Goal: Task Accomplishment & Management: Use online tool/utility

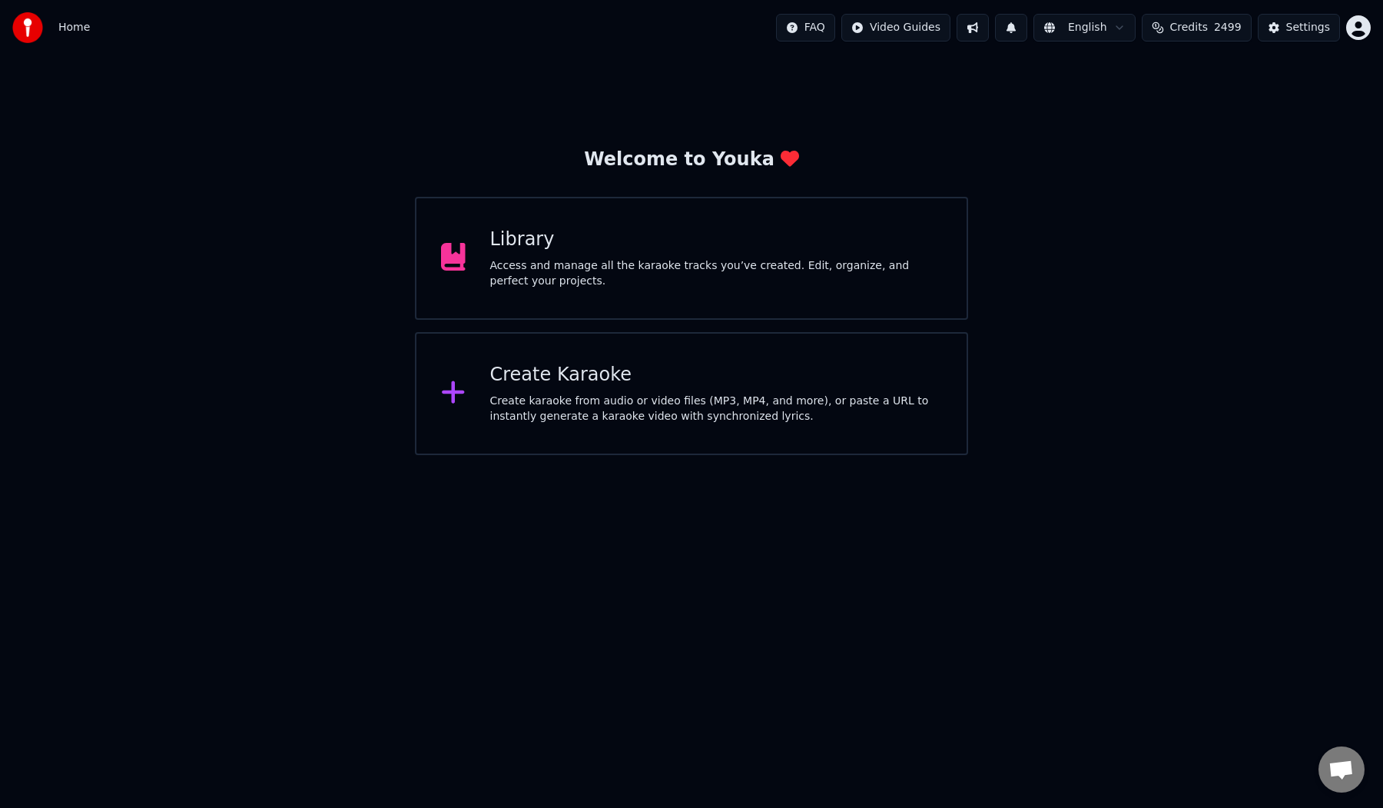
click at [605, 264] on div "Access and manage all the karaoke tracks you’ve created. Edit, organize, and pe…" at bounding box center [716, 273] width 453 height 31
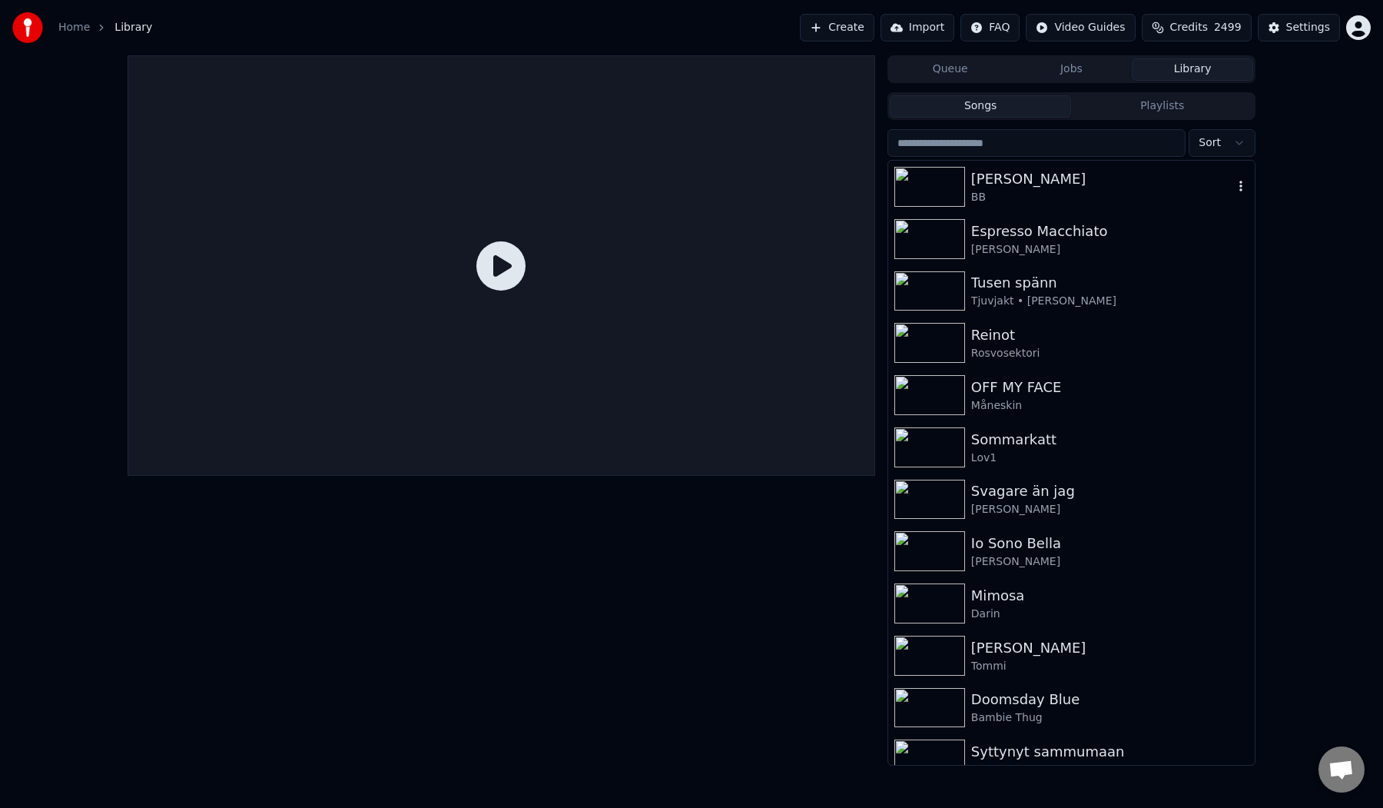
click at [1156, 183] on div "[PERSON_NAME]" at bounding box center [1102, 179] width 262 height 22
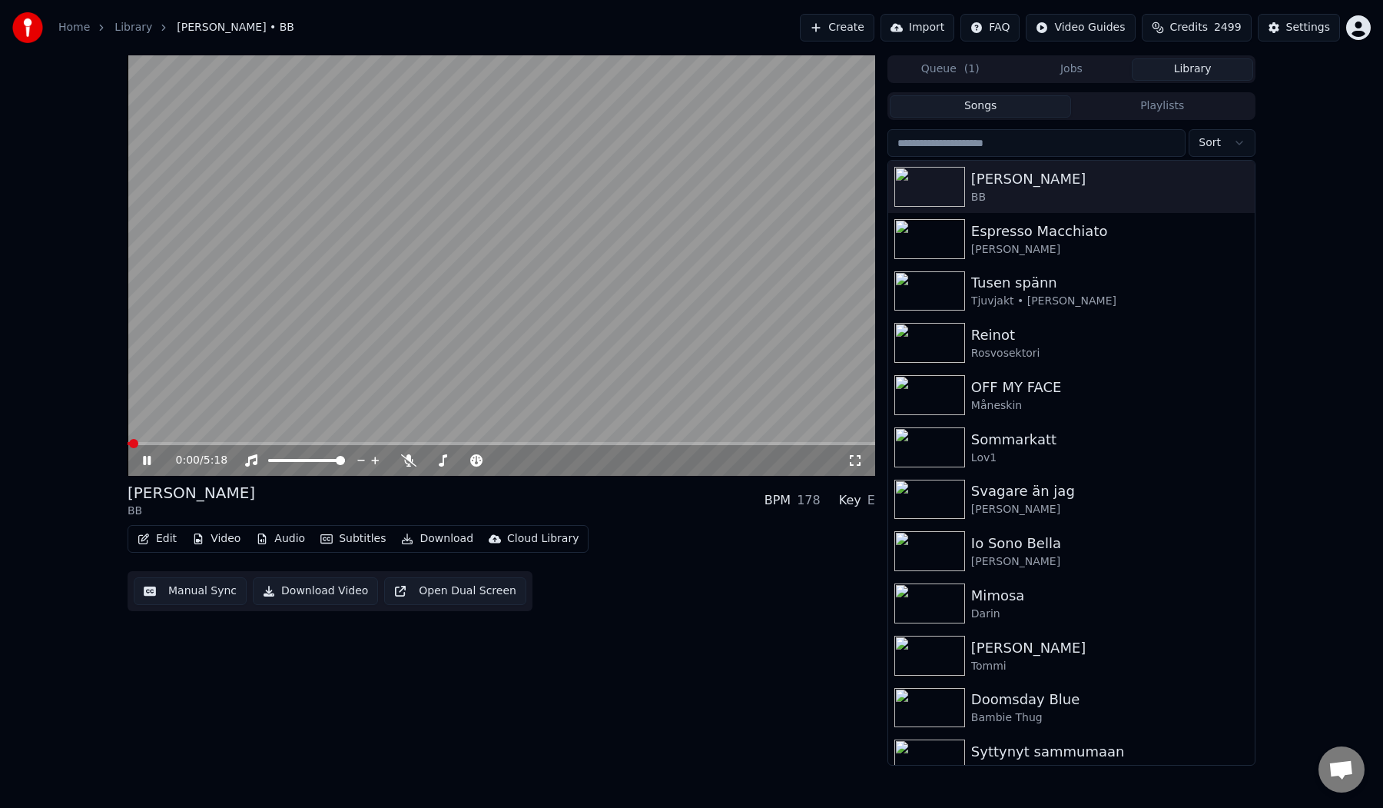
click at [367, 359] on video at bounding box center [502, 265] width 748 height 420
click at [186, 595] on button "Manual Sync" at bounding box center [190, 591] width 113 height 28
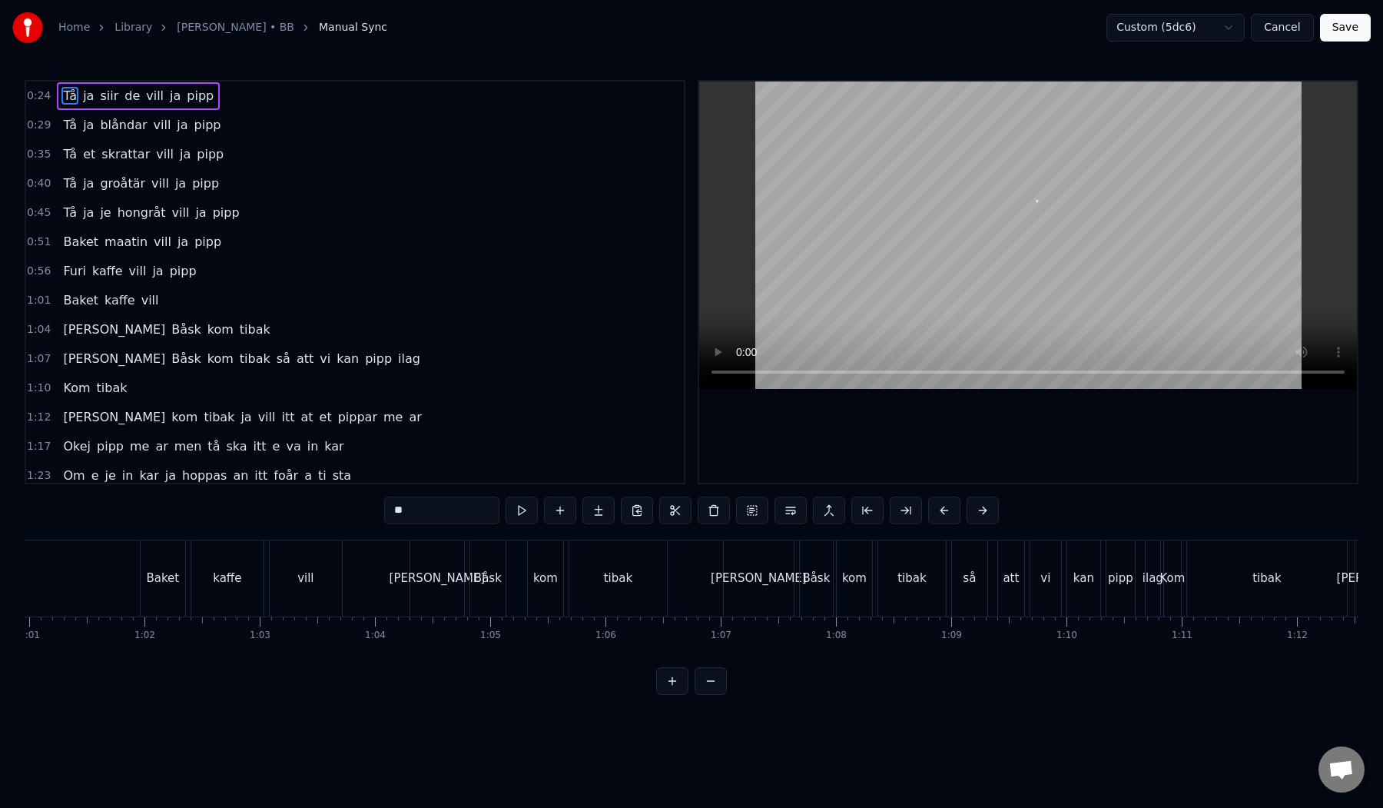
scroll to position [0, 7030]
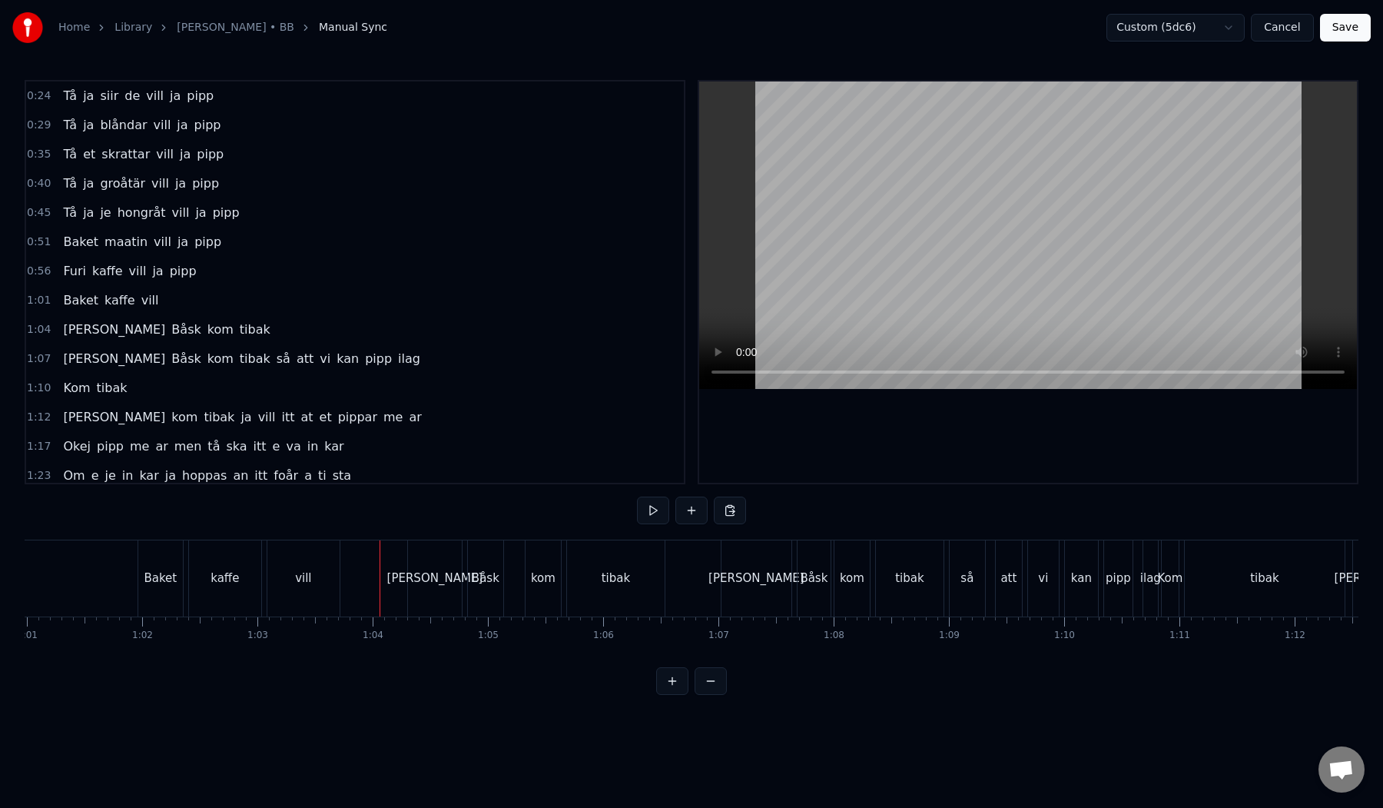
click at [698, 501] on button at bounding box center [692, 510] width 32 height 28
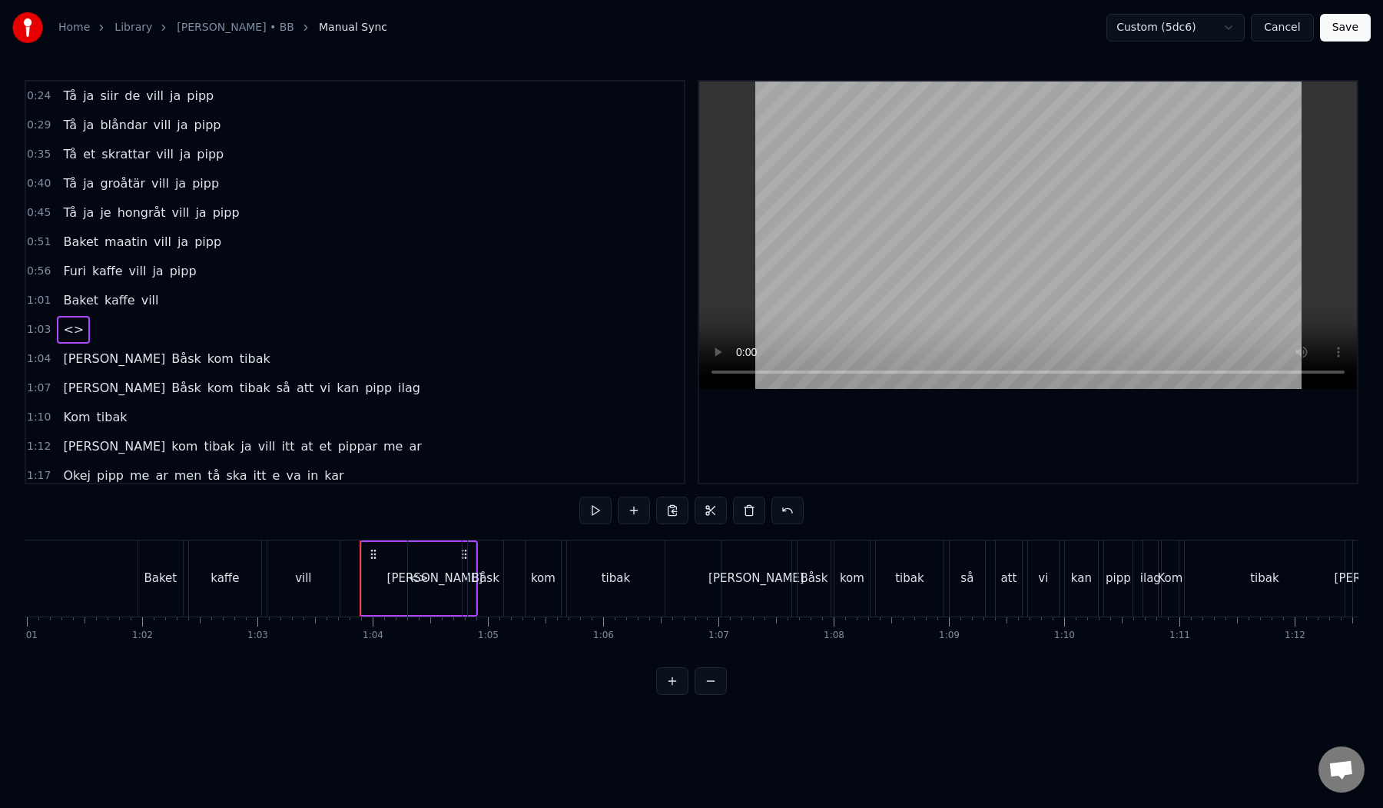
click at [393, 589] on div "<>" at bounding box center [419, 578] width 114 height 73
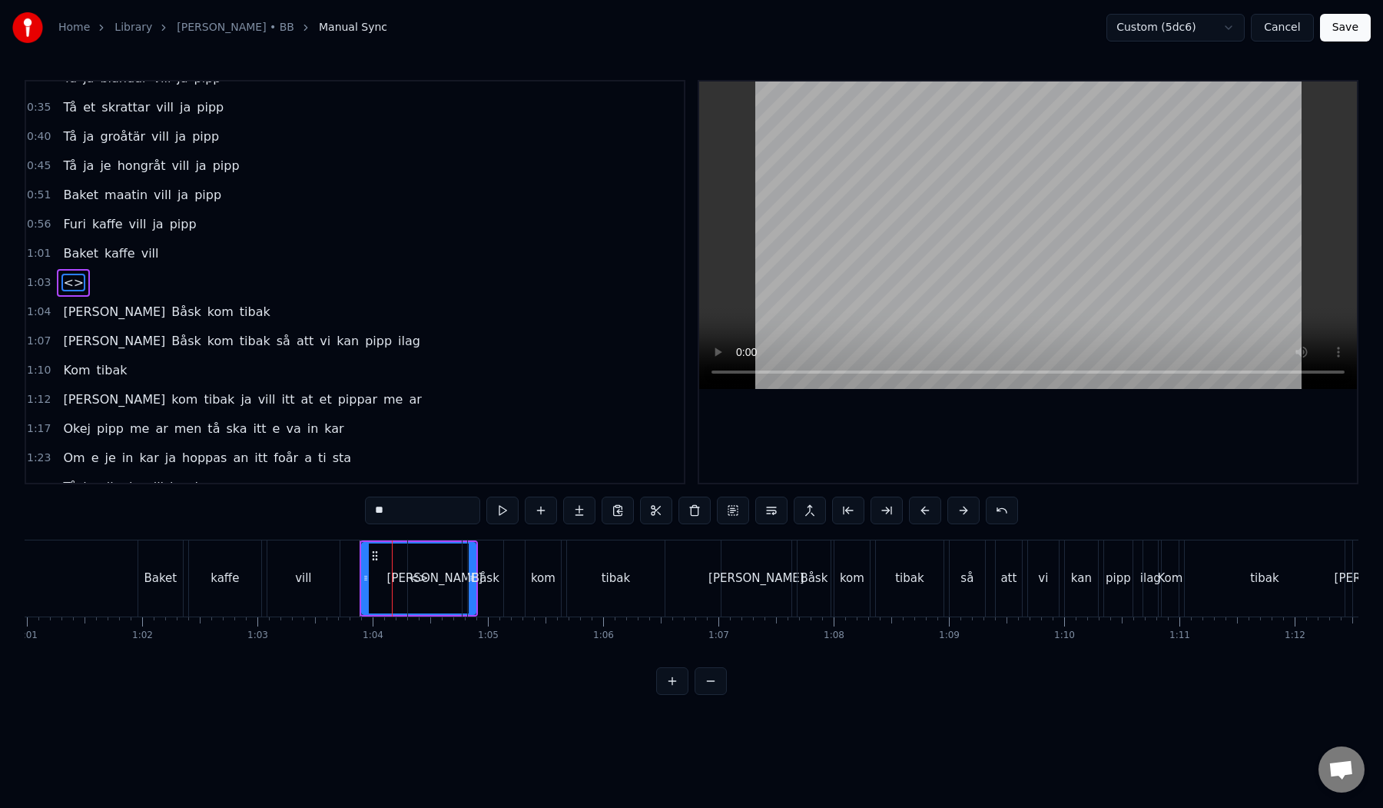
scroll to position [48, 0]
drag, startPoint x: 393, startPoint y: 511, endPoint x: 365, endPoint y: 511, distance: 28.4
click at [365, 511] on input "**" at bounding box center [422, 510] width 115 height 28
drag, startPoint x: 364, startPoint y: 580, endPoint x: 385, endPoint y: 580, distance: 21.5
click at [385, 580] on icon at bounding box center [387, 578] width 6 height 12
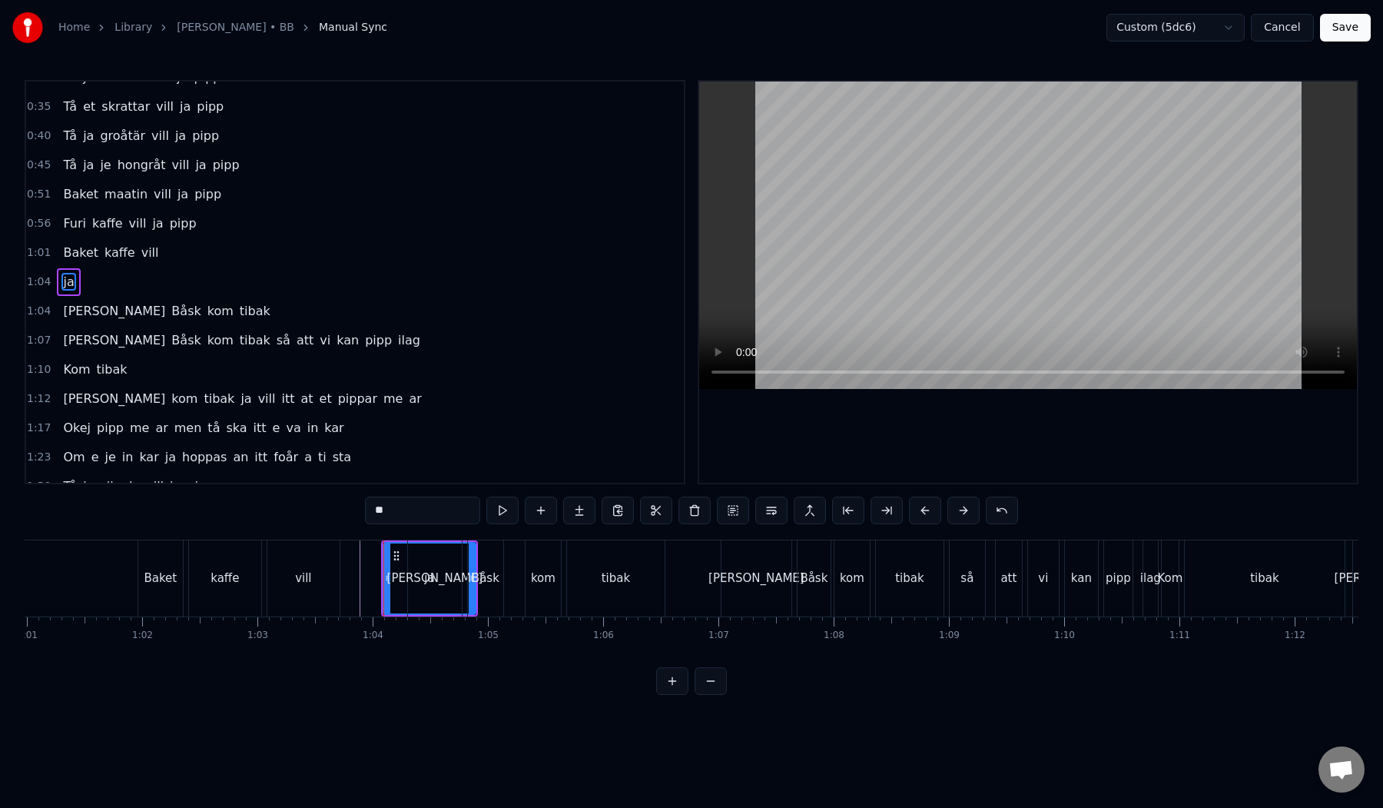
type input "**"
drag, startPoint x: 396, startPoint y: 556, endPoint x: 365, endPoint y: 561, distance: 31.1
click at [365, 561] on div "ja" at bounding box center [399, 578] width 91 height 70
drag, startPoint x: 354, startPoint y: 578, endPoint x: 390, endPoint y: 581, distance: 37.0
click at [391, 581] on icon at bounding box center [394, 578] width 6 height 12
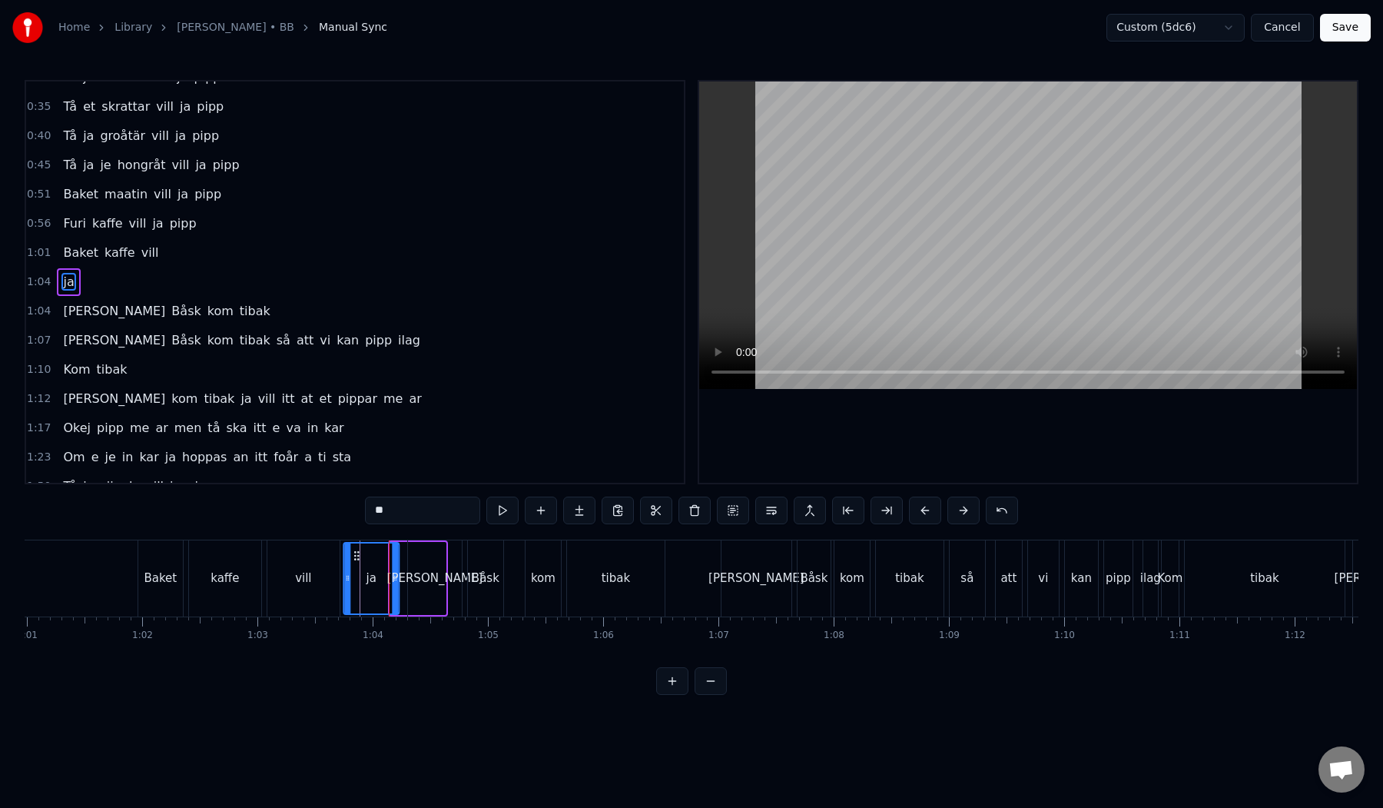
drag, startPoint x: 401, startPoint y: 558, endPoint x: 354, endPoint y: 559, distance: 46.9
click at [354, 559] on circle at bounding box center [354, 559] width 1 height 1
drag, startPoint x: 347, startPoint y: 577, endPoint x: 368, endPoint y: 577, distance: 21.5
click at [367, 578] on circle at bounding box center [366, 578] width 1 height 1
drag, startPoint x: 378, startPoint y: 555, endPoint x: 370, endPoint y: 553, distance: 7.8
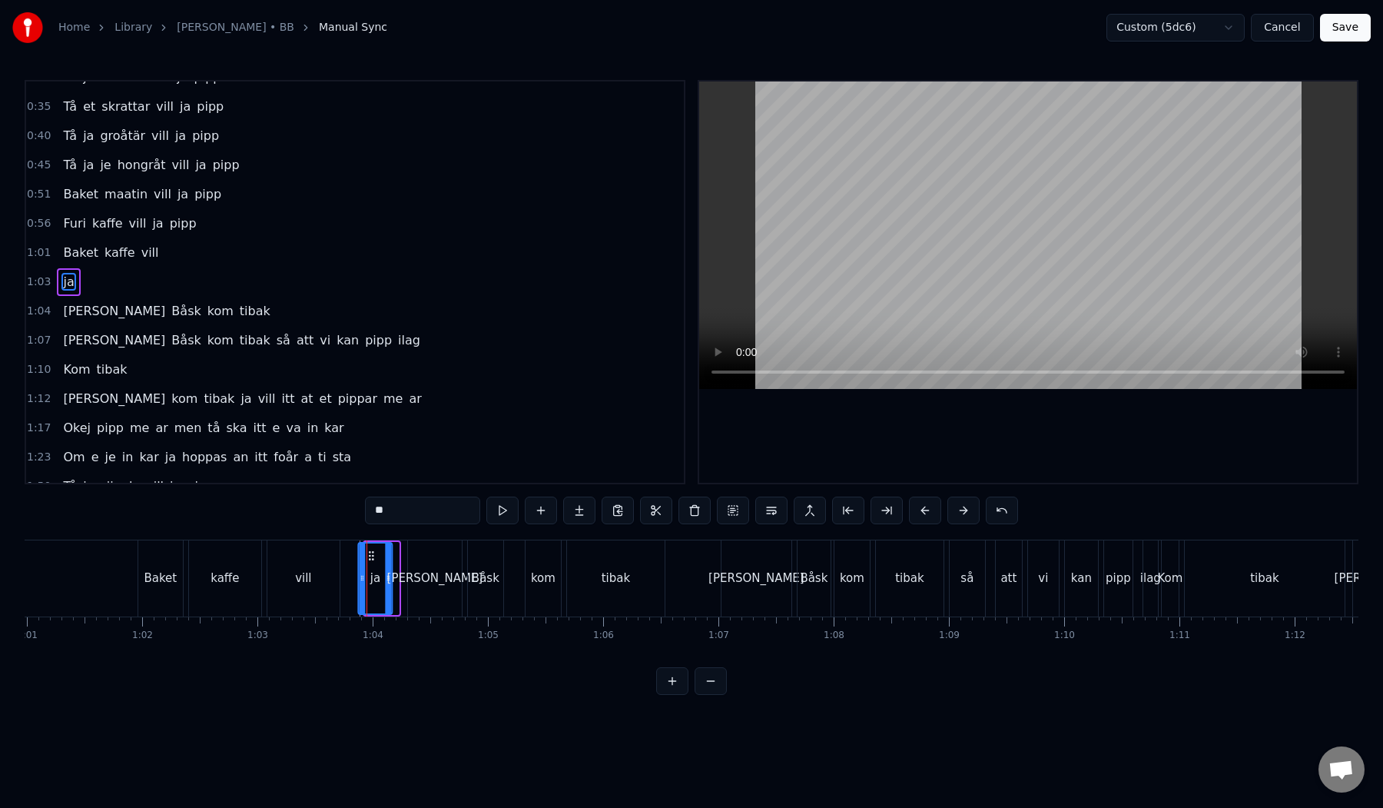
click at [370, 553] on icon at bounding box center [371, 556] width 12 height 12
drag, startPoint x: 370, startPoint y: 553, endPoint x: 379, endPoint y: 555, distance: 8.6
click at [379, 555] on div "ja" at bounding box center [374, 578] width 32 height 70
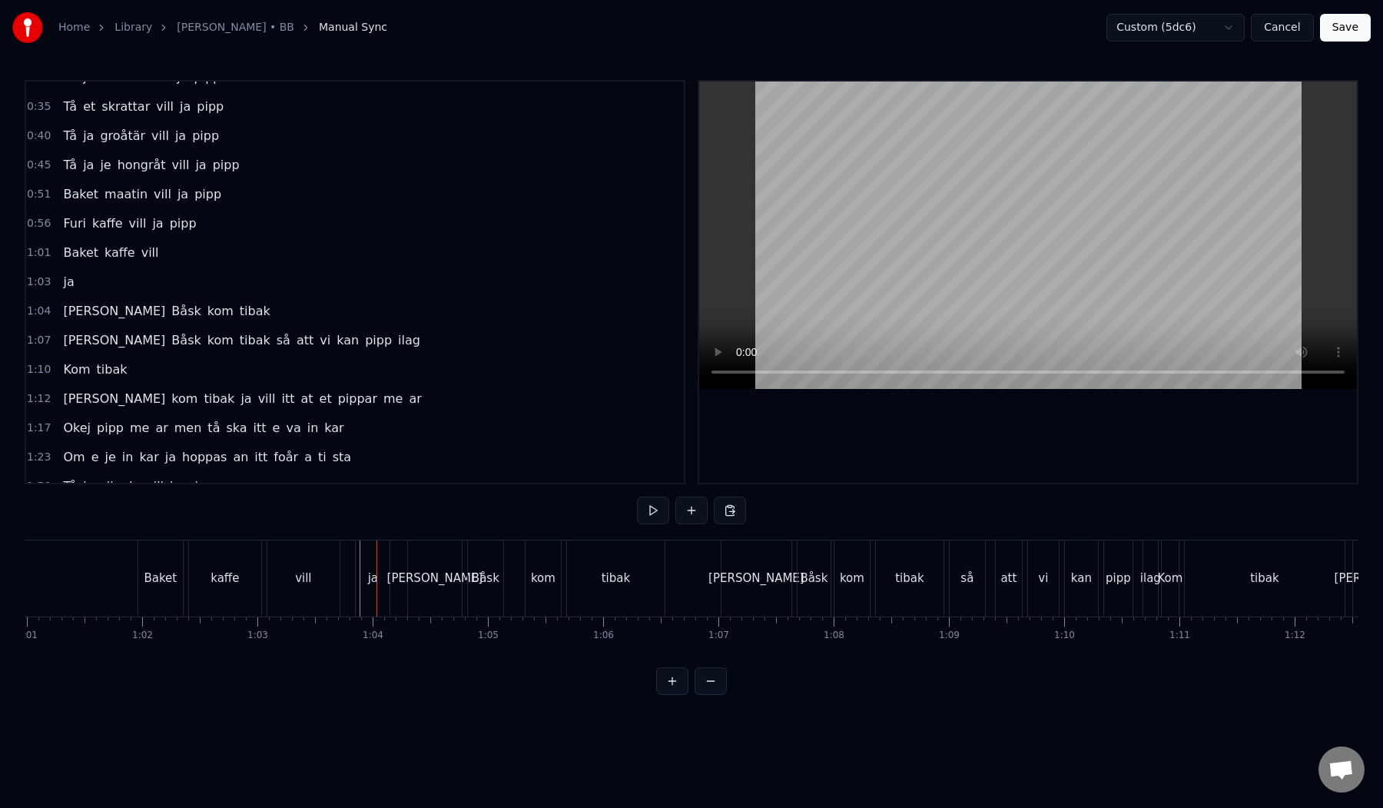
click at [370, 572] on div "ja" at bounding box center [373, 578] width 10 height 18
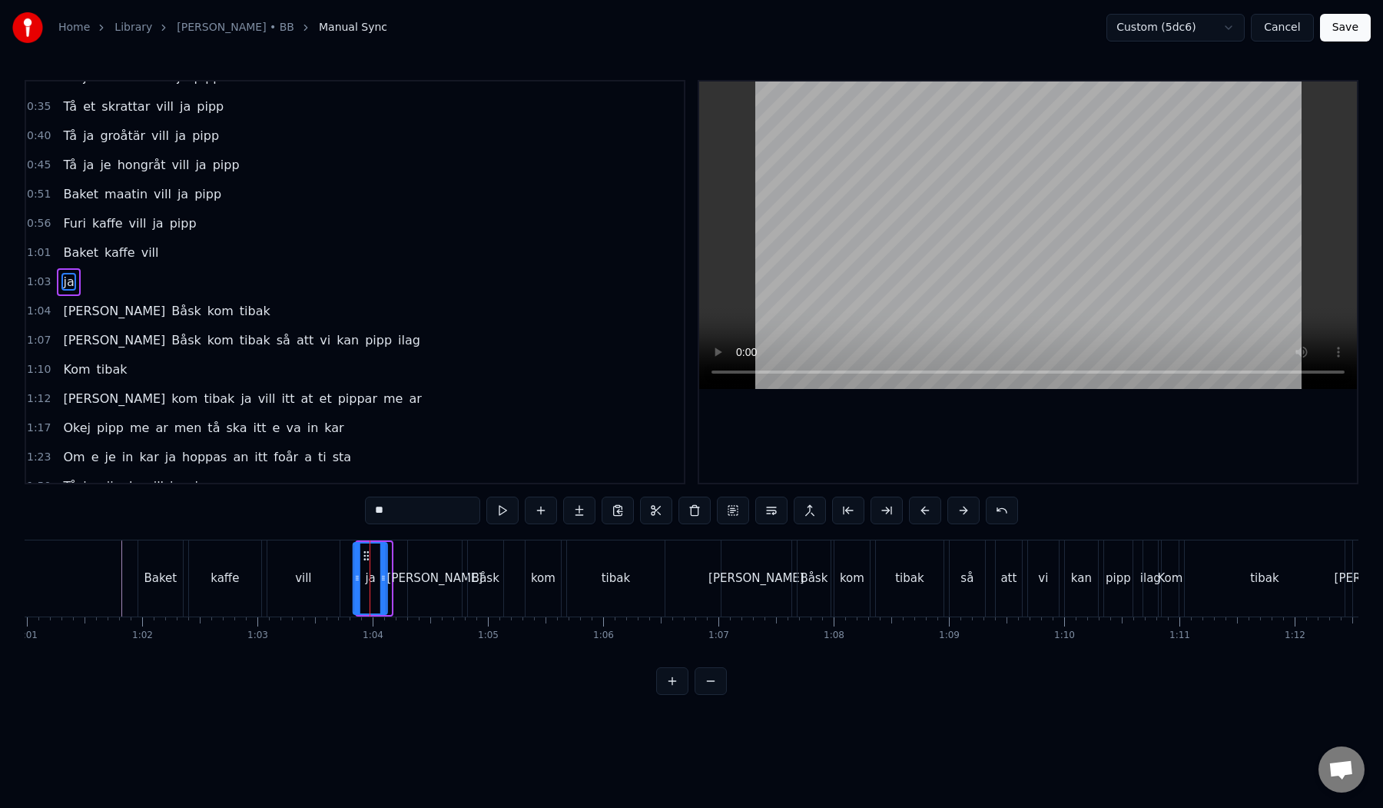
click at [367, 553] on icon at bounding box center [366, 556] width 12 height 12
click at [627, 510] on button at bounding box center [618, 510] width 32 height 28
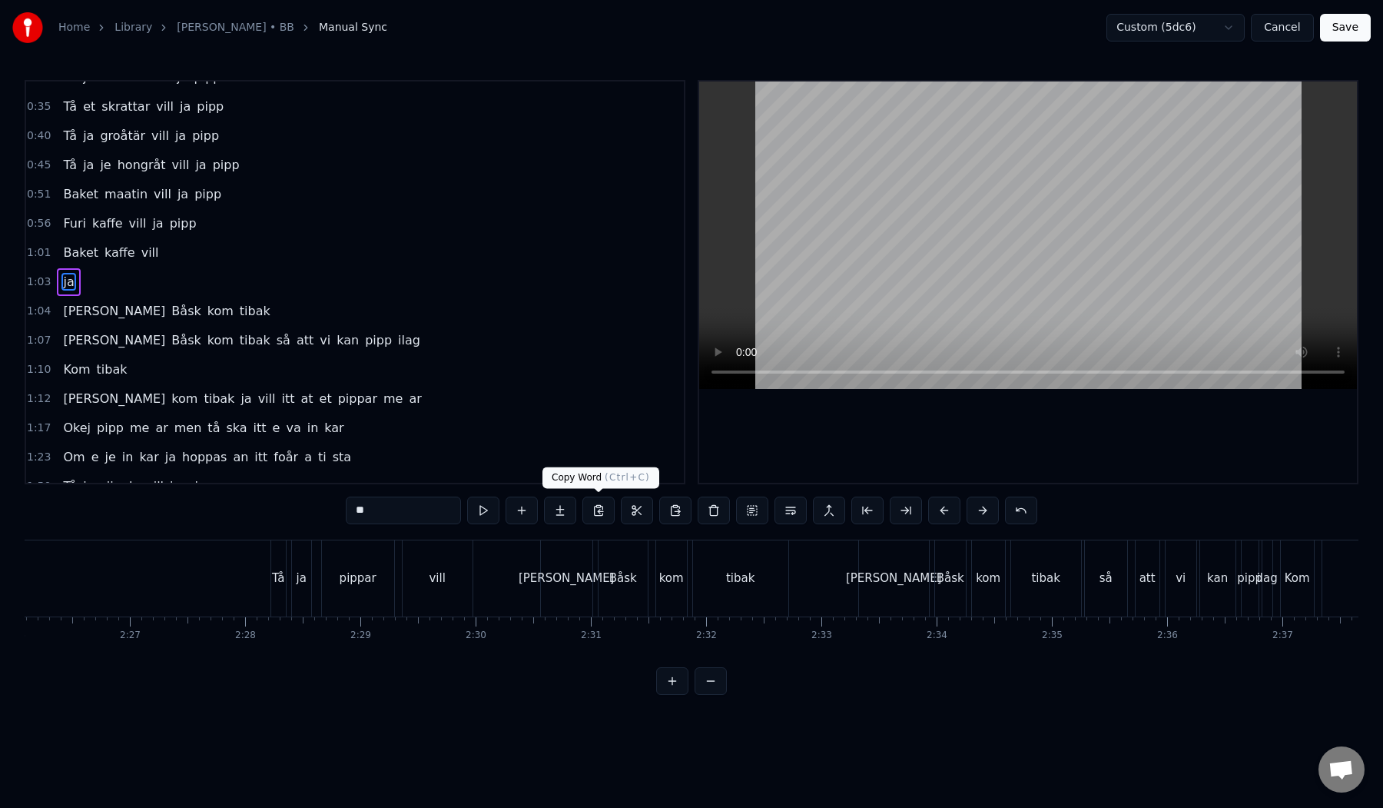
scroll to position [0, 16809]
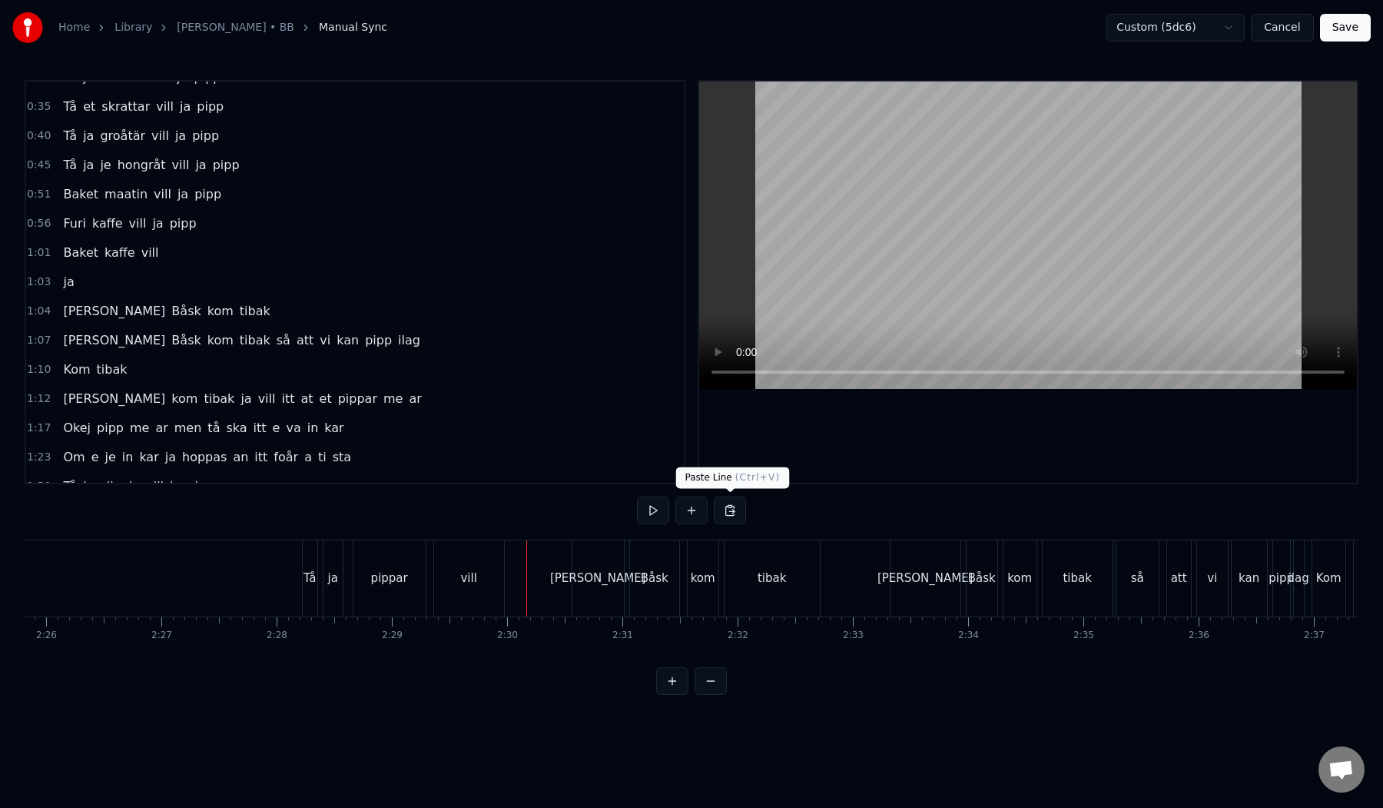
click at [730, 513] on button at bounding box center [730, 510] width 32 height 28
click at [734, 503] on button at bounding box center [730, 510] width 32 height 28
click at [729, 511] on button at bounding box center [730, 510] width 32 height 28
click at [505, 573] on div "Tå ja pippar vill" at bounding box center [405, 578] width 206 height 76
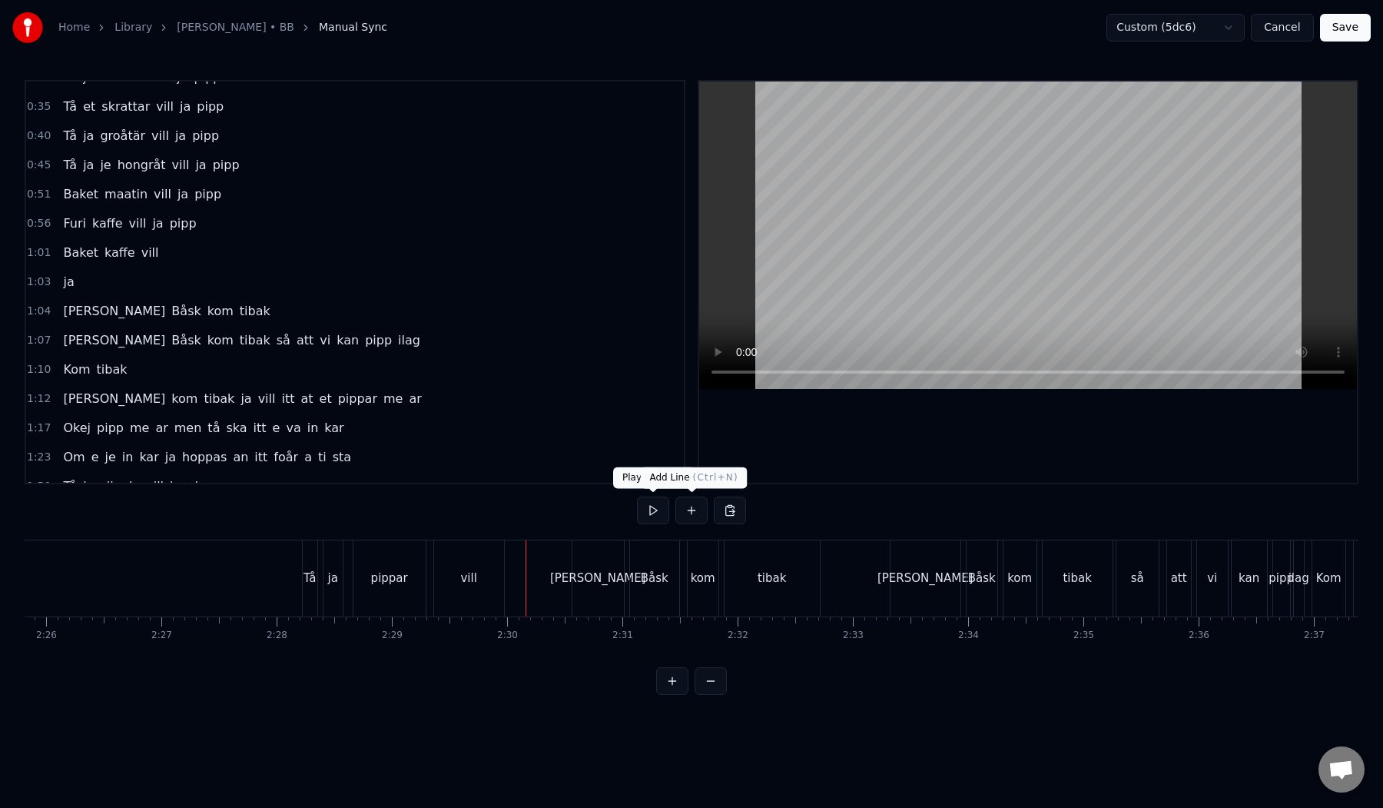
click at [679, 518] on button at bounding box center [692, 510] width 32 height 28
click at [584, 576] on div "[PERSON_NAME]" at bounding box center [598, 578] width 51 height 76
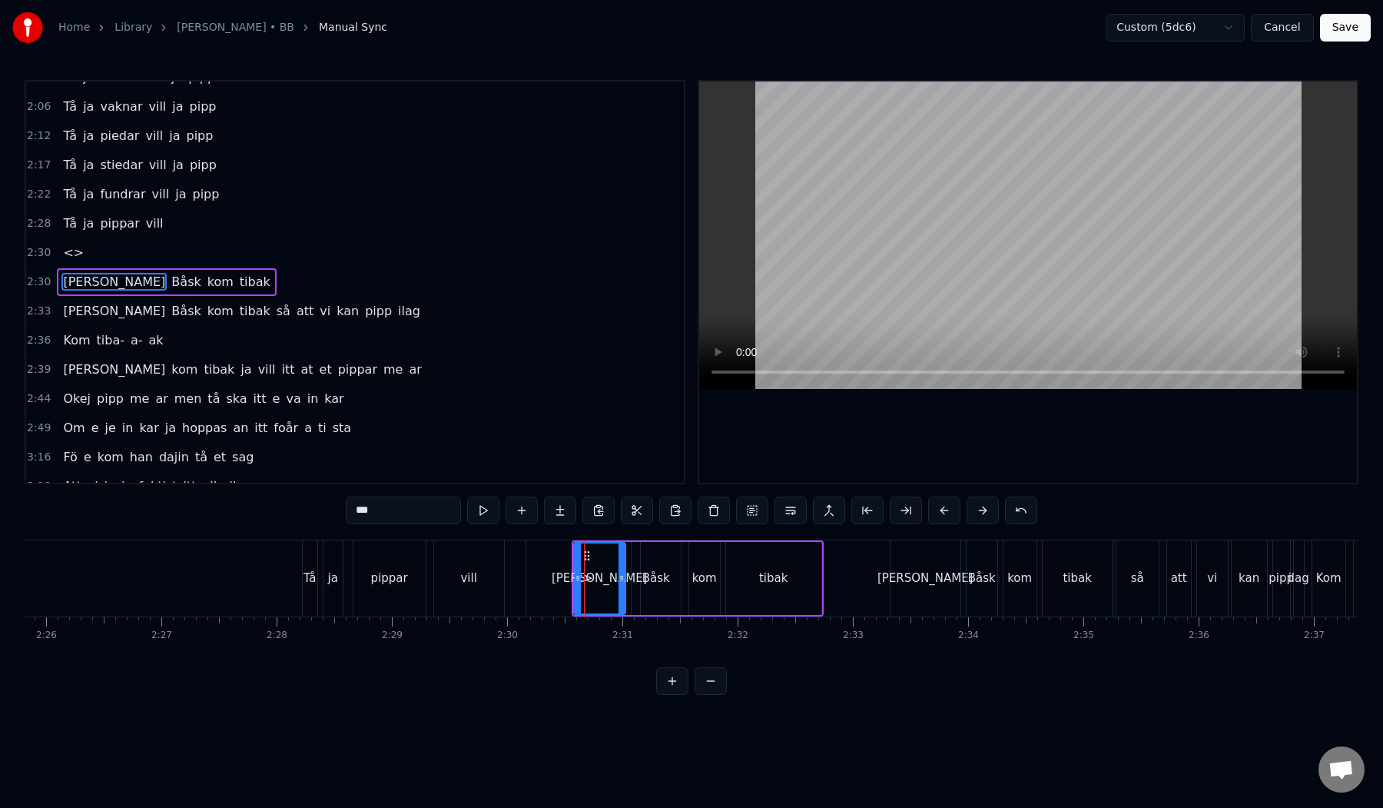
click at [535, 577] on div "<>" at bounding box center [583, 578] width 114 height 76
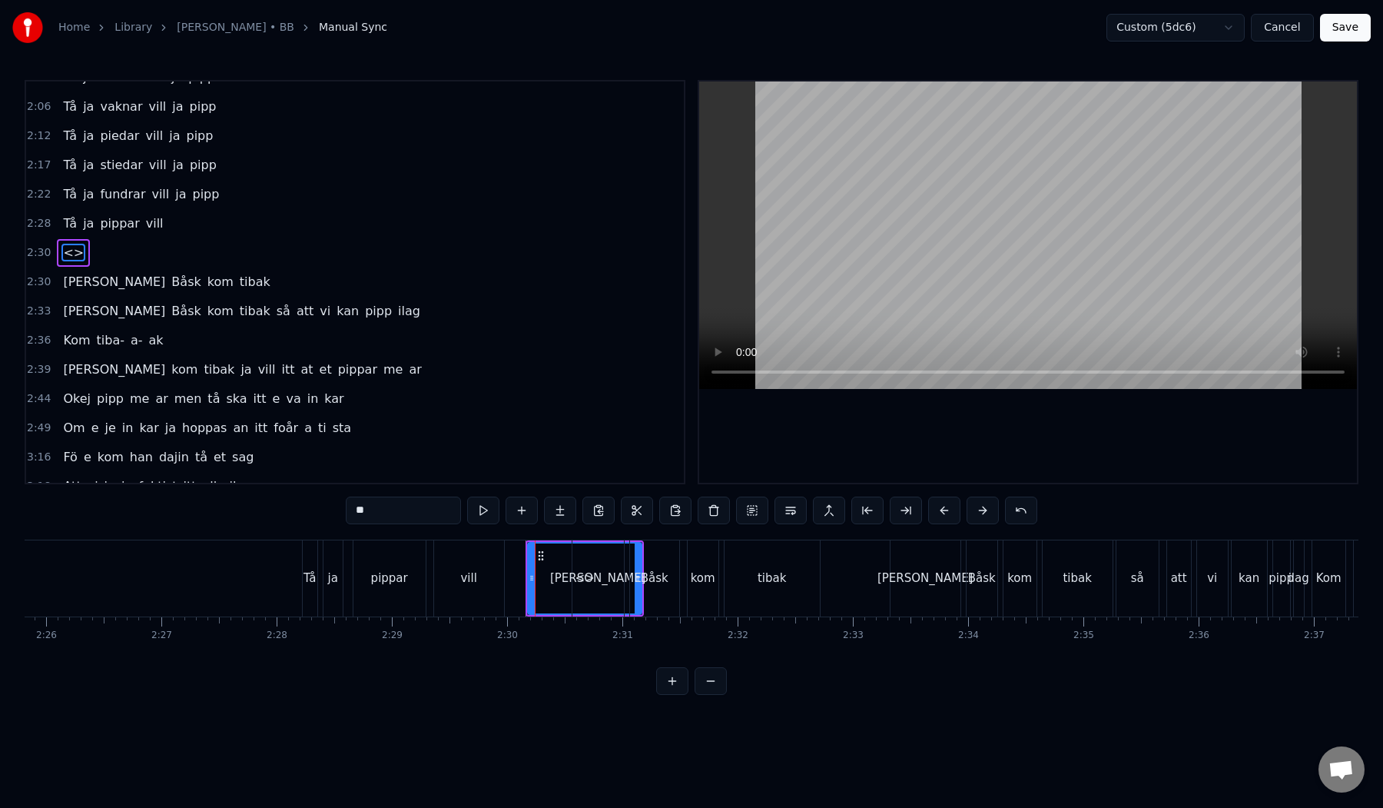
scroll to position [486, 0]
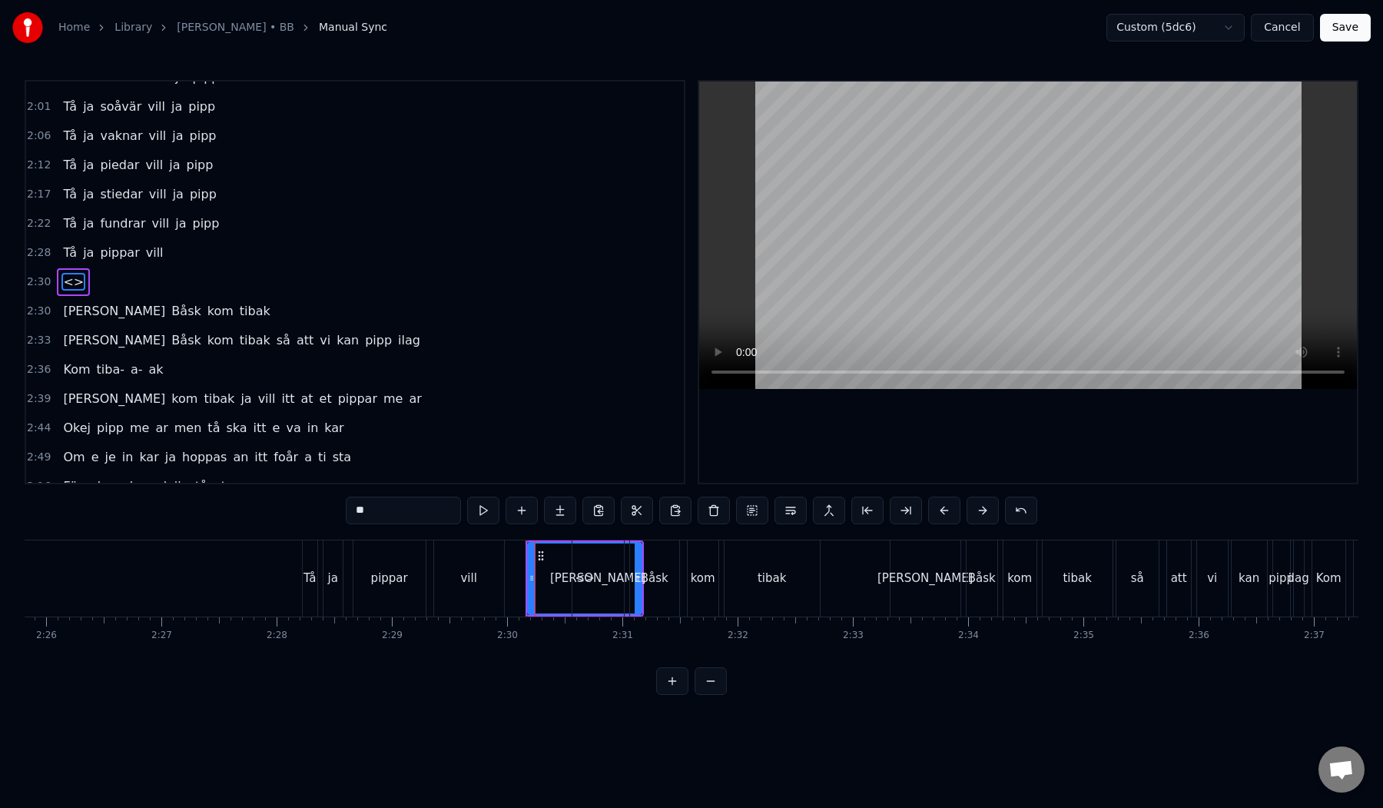
drag, startPoint x: 403, startPoint y: 511, endPoint x: 315, endPoint y: 505, distance: 88.6
click at [315, 505] on div "0:24 Tå ja siir de vill ja pipp 0:29 Tå ja blåndar vill ja pipp 0:35 Tå et skra…" at bounding box center [692, 387] width 1334 height 615
type input "**"
drag, startPoint x: 636, startPoint y: 578, endPoint x: 537, endPoint y: 593, distance: 99.6
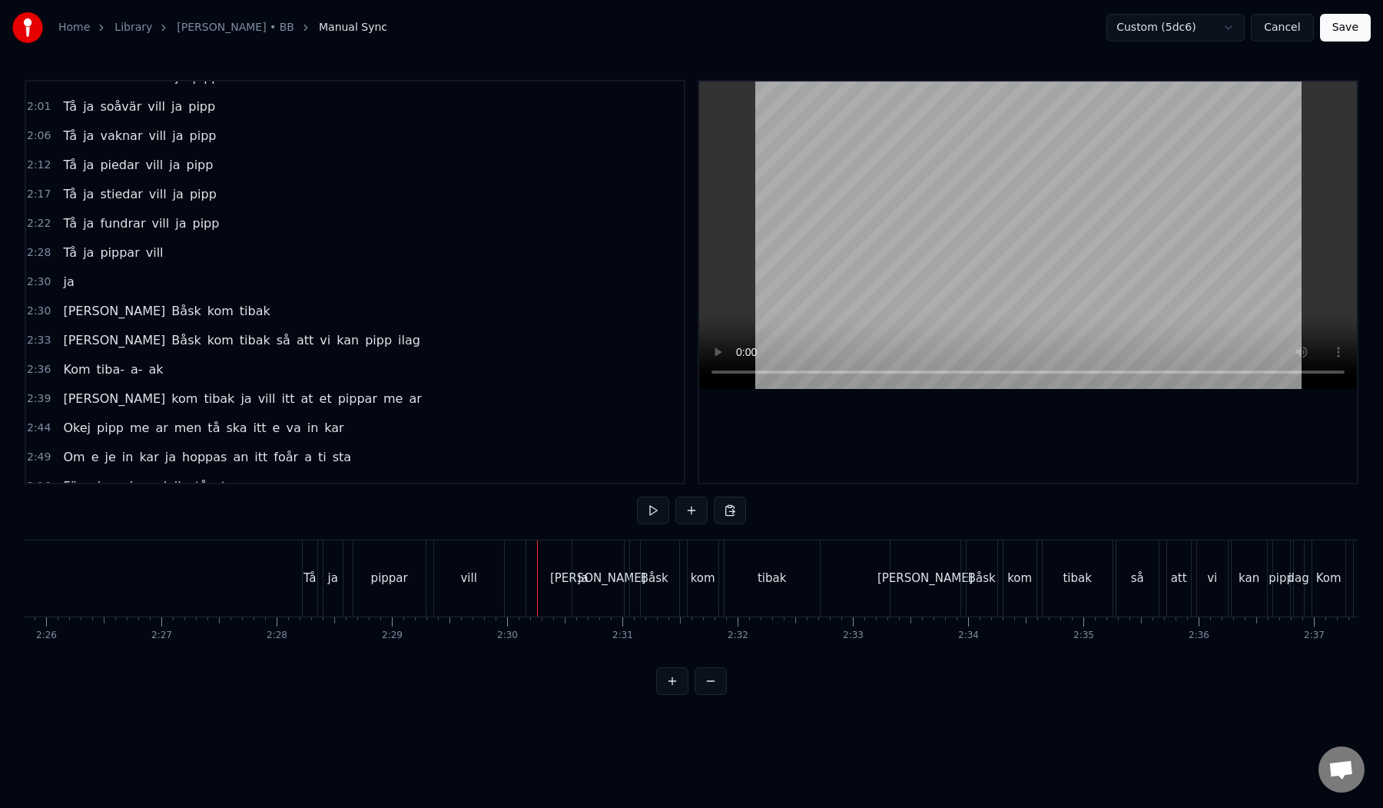
click at [536, 576] on div "ja" at bounding box center [583, 578] width 114 height 76
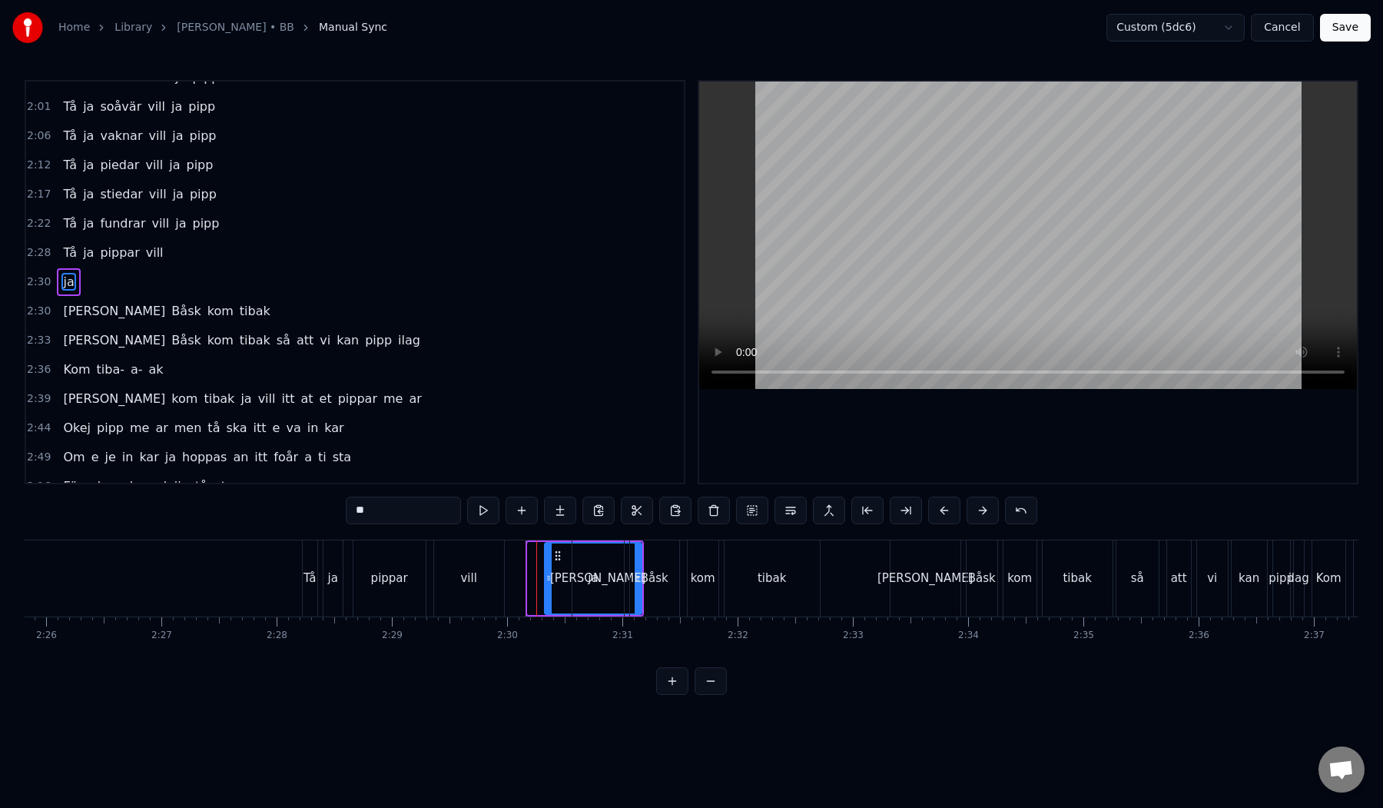
drag, startPoint x: 533, startPoint y: 576, endPoint x: 550, endPoint y: 576, distance: 16.9
click at [550, 576] on icon at bounding box center [549, 578] width 6 height 12
drag, startPoint x: 558, startPoint y: 553, endPoint x: 522, endPoint y: 553, distance: 36.1
click at [522, 553] on icon at bounding box center [522, 556] width 12 height 12
drag, startPoint x: 511, startPoint y: 576, endPoint x: 558, endPoint y: 577, distance: 46.9
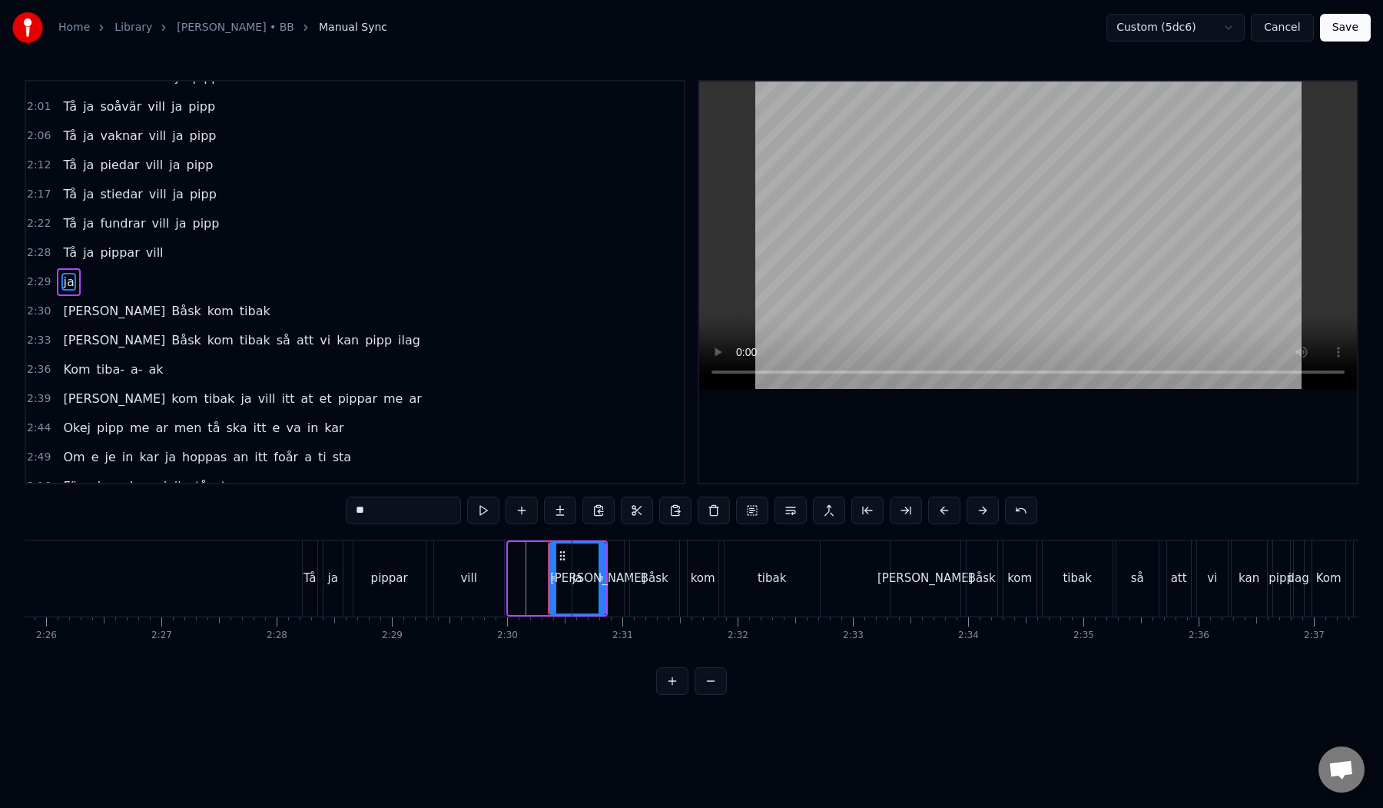
click at [556, 577] on icon at bounding box center [553, 578] width 6 height 12
drag, startPoint x: 566, startPoint y: 560, endPoint x: 527, endPoint y: 560, distance: 39.2
click at [527, 560] on icon at bounding box center [529, 556] width 12 height 12
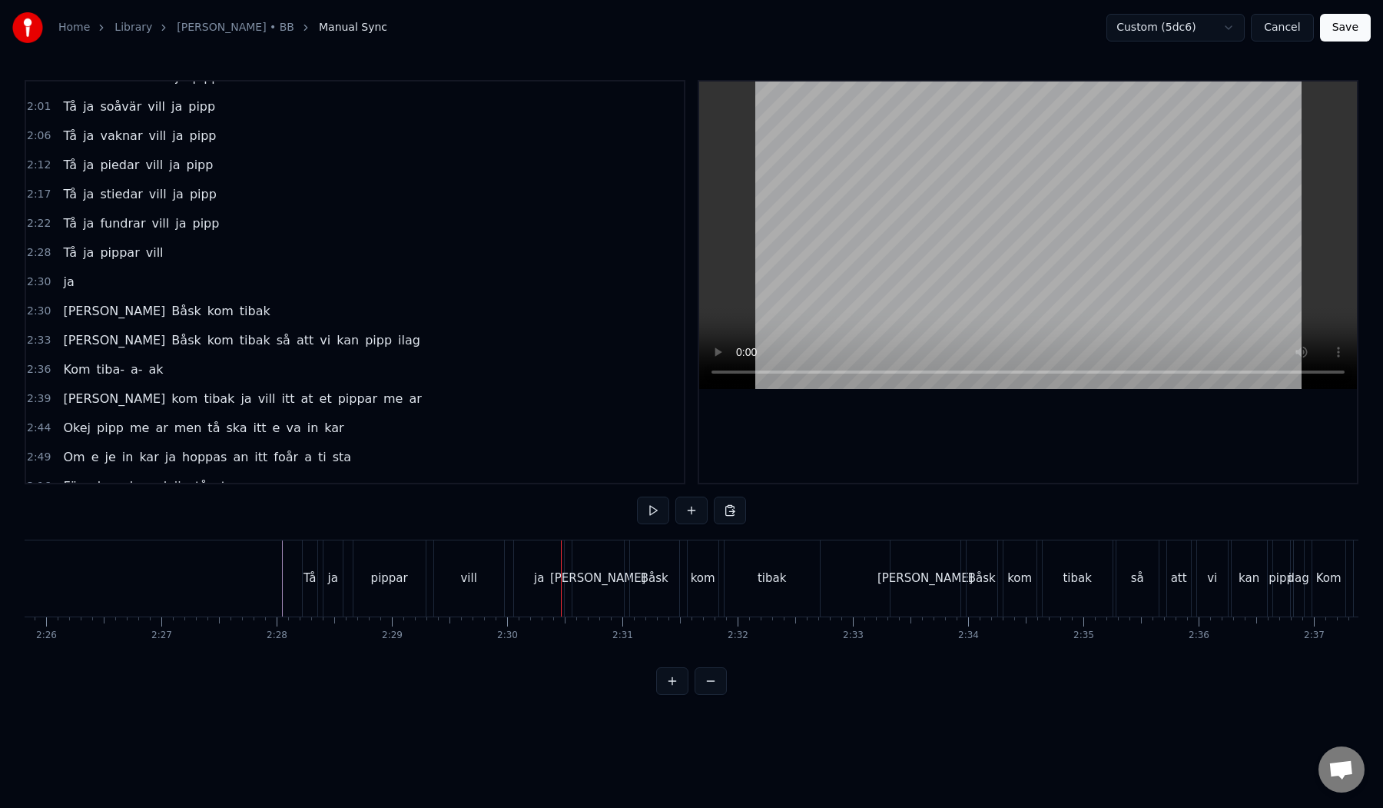
click at [536, 575] on div "ja" at bounding box center [539, 578] width 10 height 18
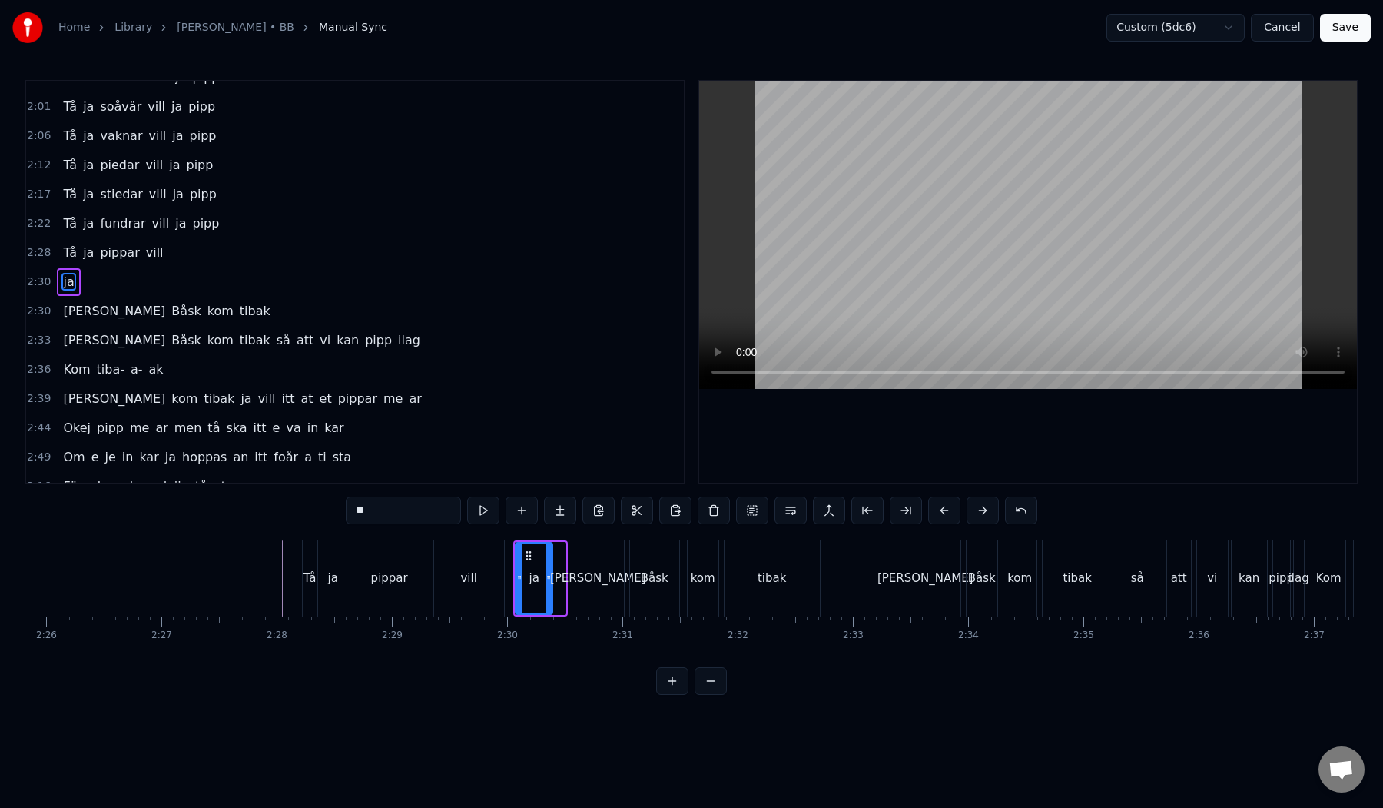
drag, startPoint x: 562, startPoint y: 578, endPoint x: 547, endPoint y: 577, distance: 14.6
click at [547, 577] on icon at bounding box center [549, 578] width 6 height 12
click at [603, 510] on button at bounding box center [599, 510] width 32 height 28
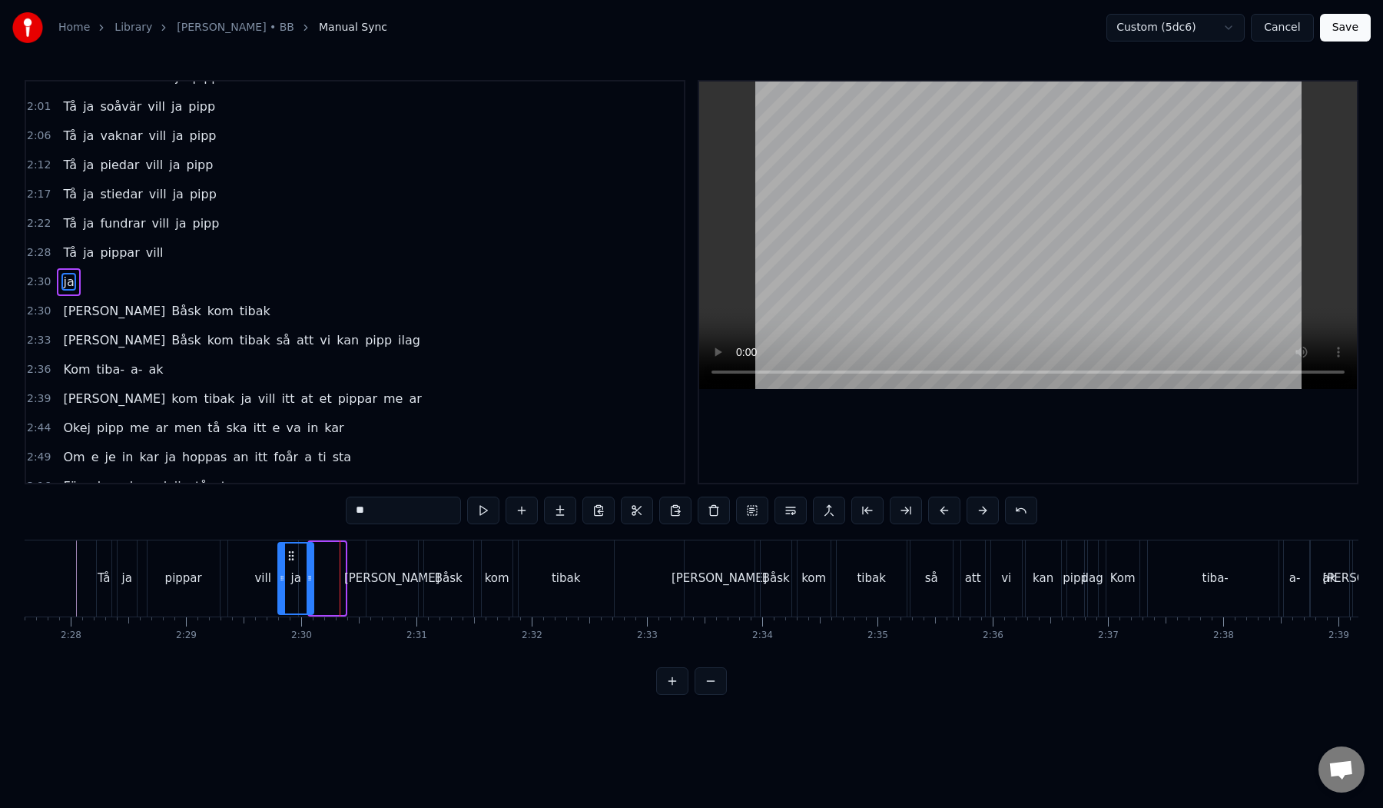
scroll to position [0, 17013]
drag, startPoint x: 280, startPoint y: 555, endPoint x: 319, endPoint y: 563, distance: 39.9
click at [319, 563] on div "ja" at bounding box center [323, 578] width 34 height 70
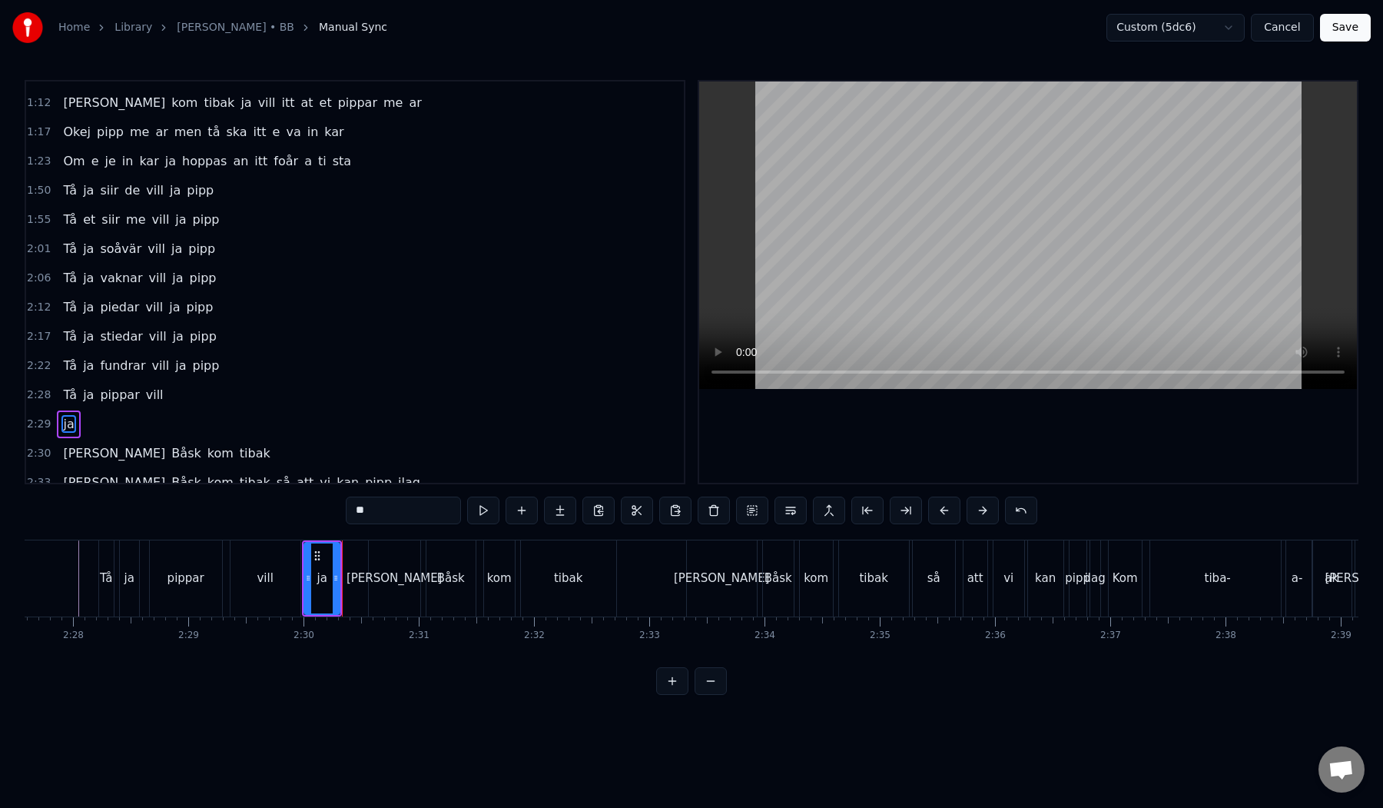
scroll to position [339, 0]
click at [148, 410] on div "Tå ja pippar vill" at bounding box center [113, 400] width 112 height 28
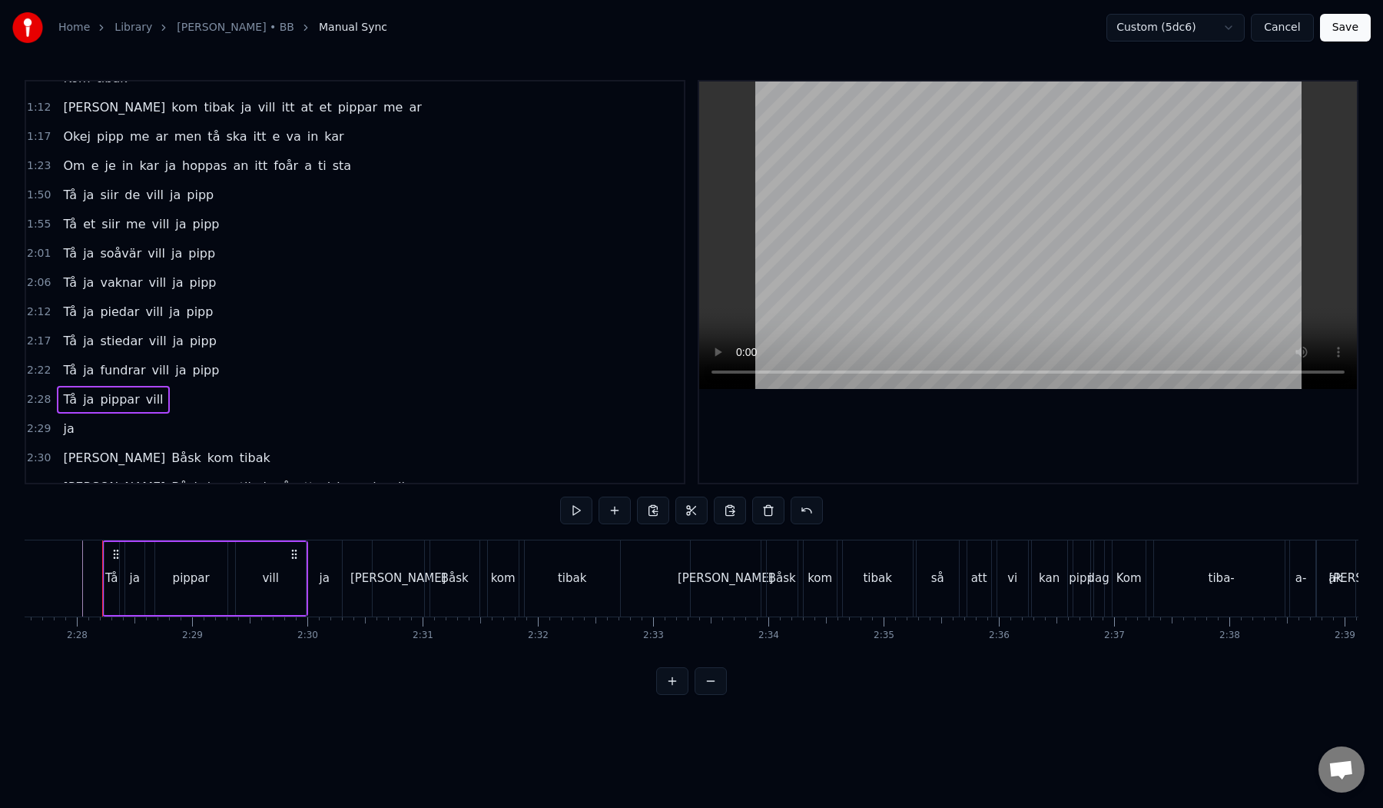
click at [324, 585] on div "ja" at bounding box center [325, 578] width 10 height 18
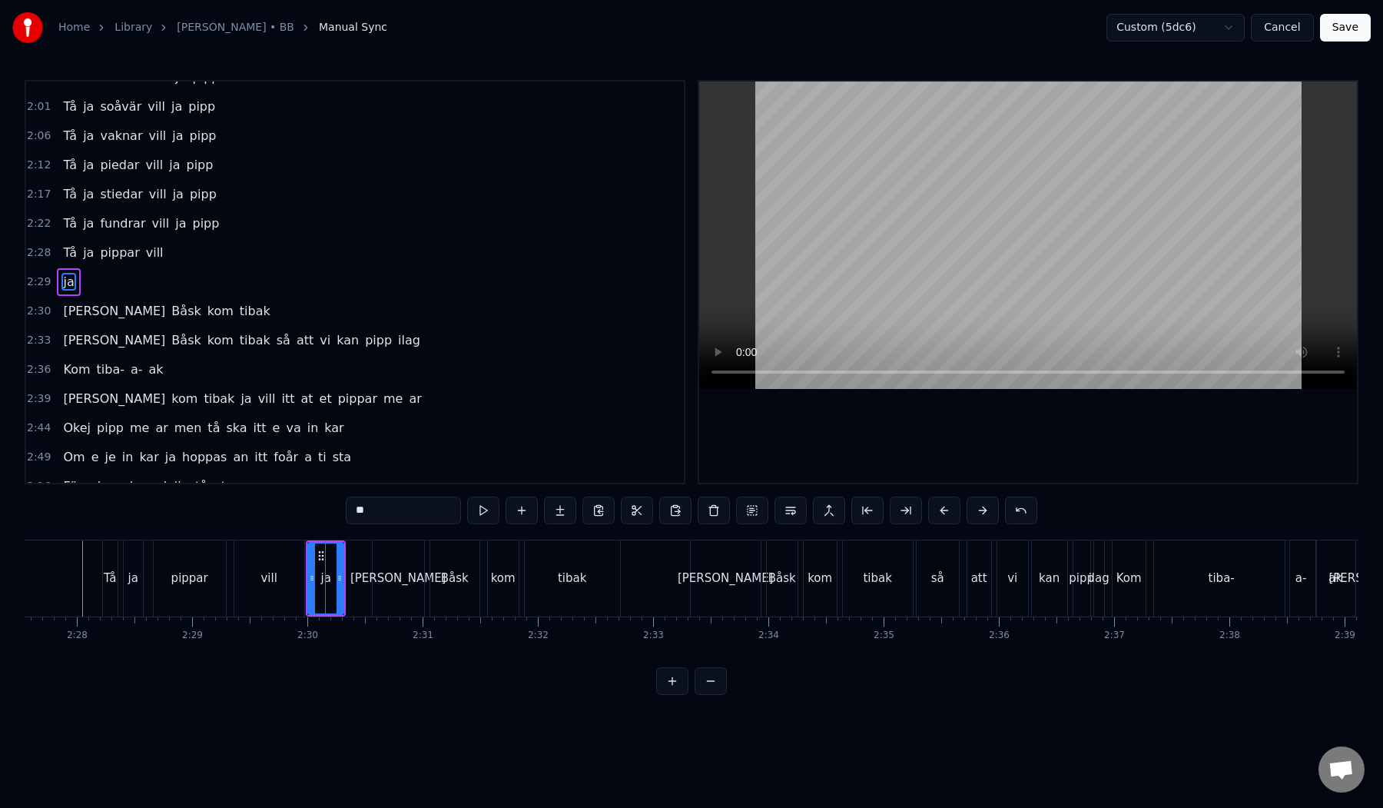
scroll to position [486, 0]
click at [712, 515] on button at bounding box center [714, 510] width 32 height 28
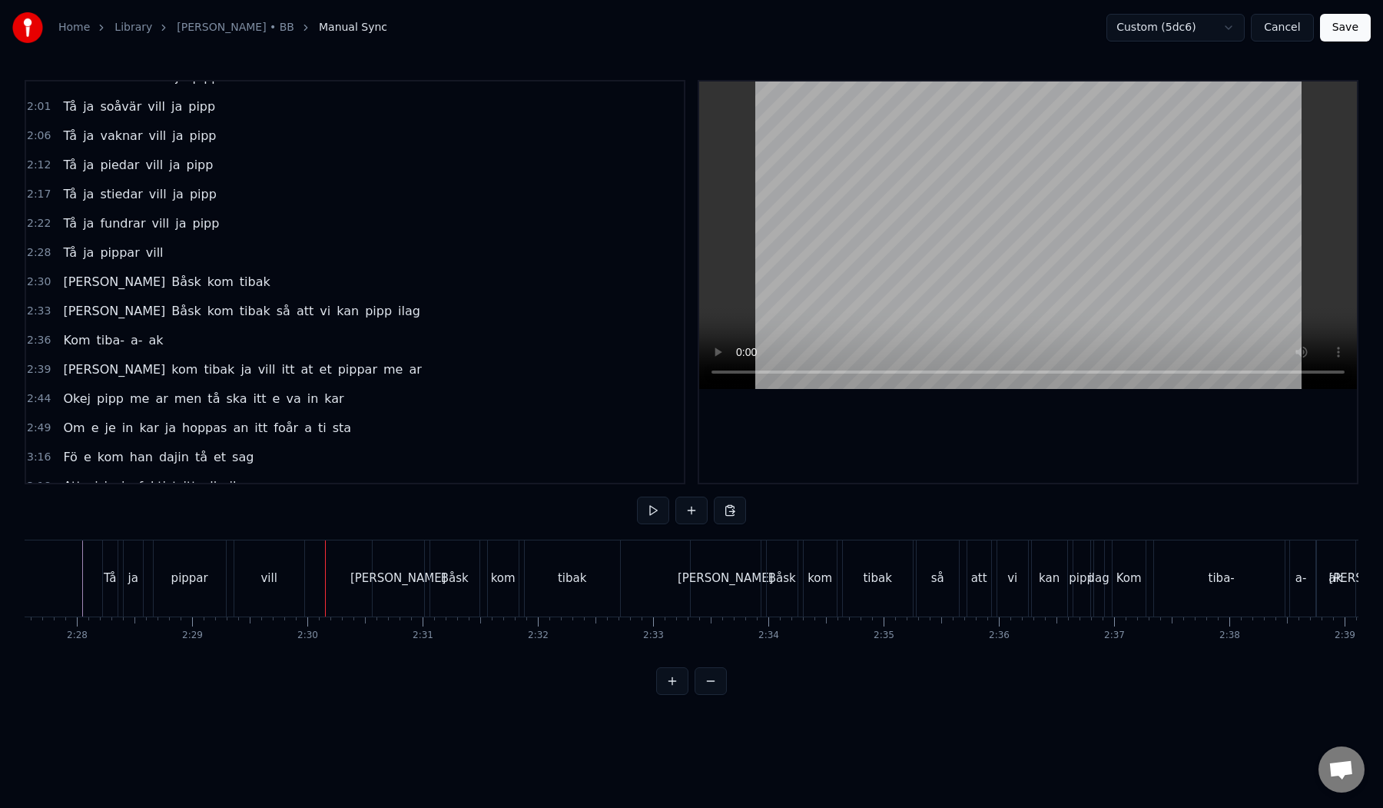
click at [230, 610] on div "Tå ja pippar vill" at bounding box center [205, 578] width 206 height 76
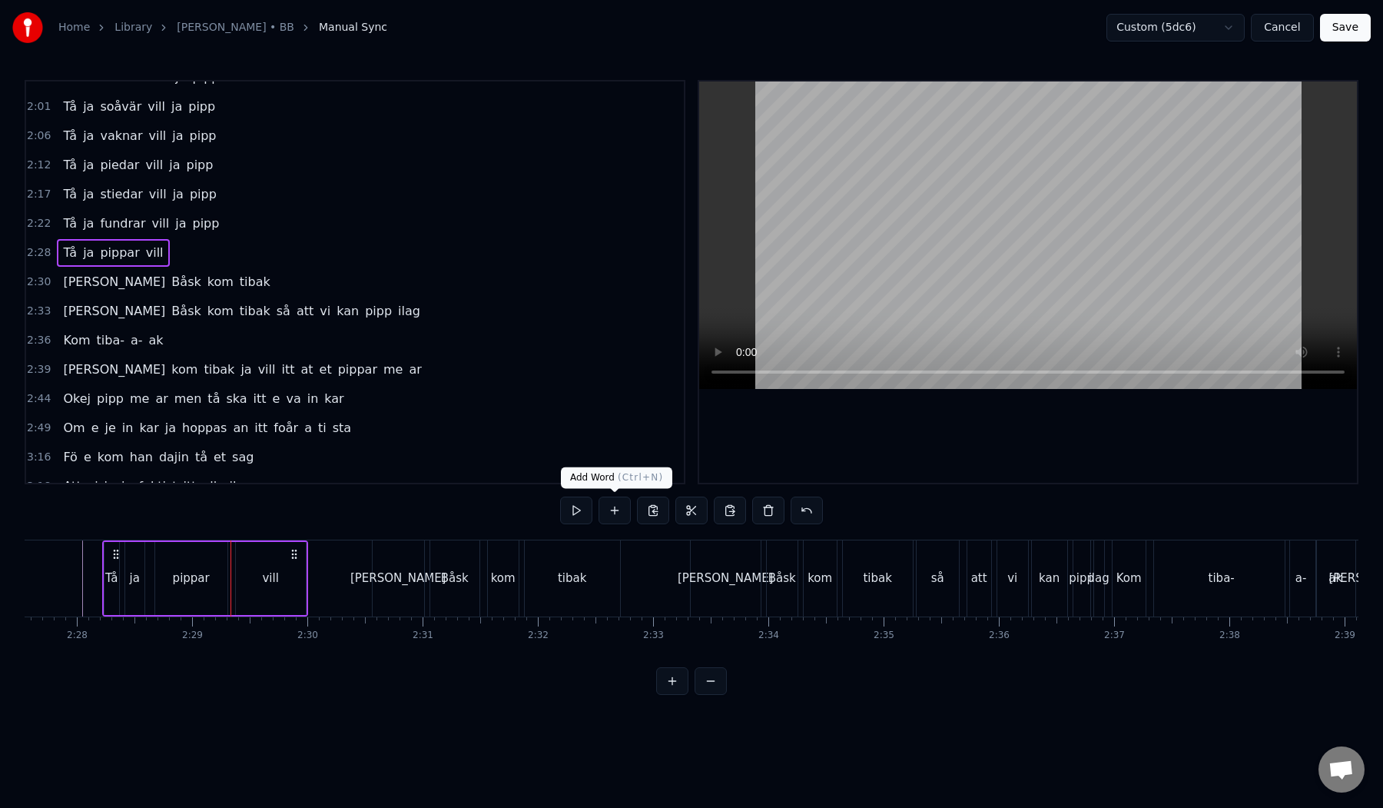
click at [619, 510] on button at bounding box center [615, 510] width 32 height 28
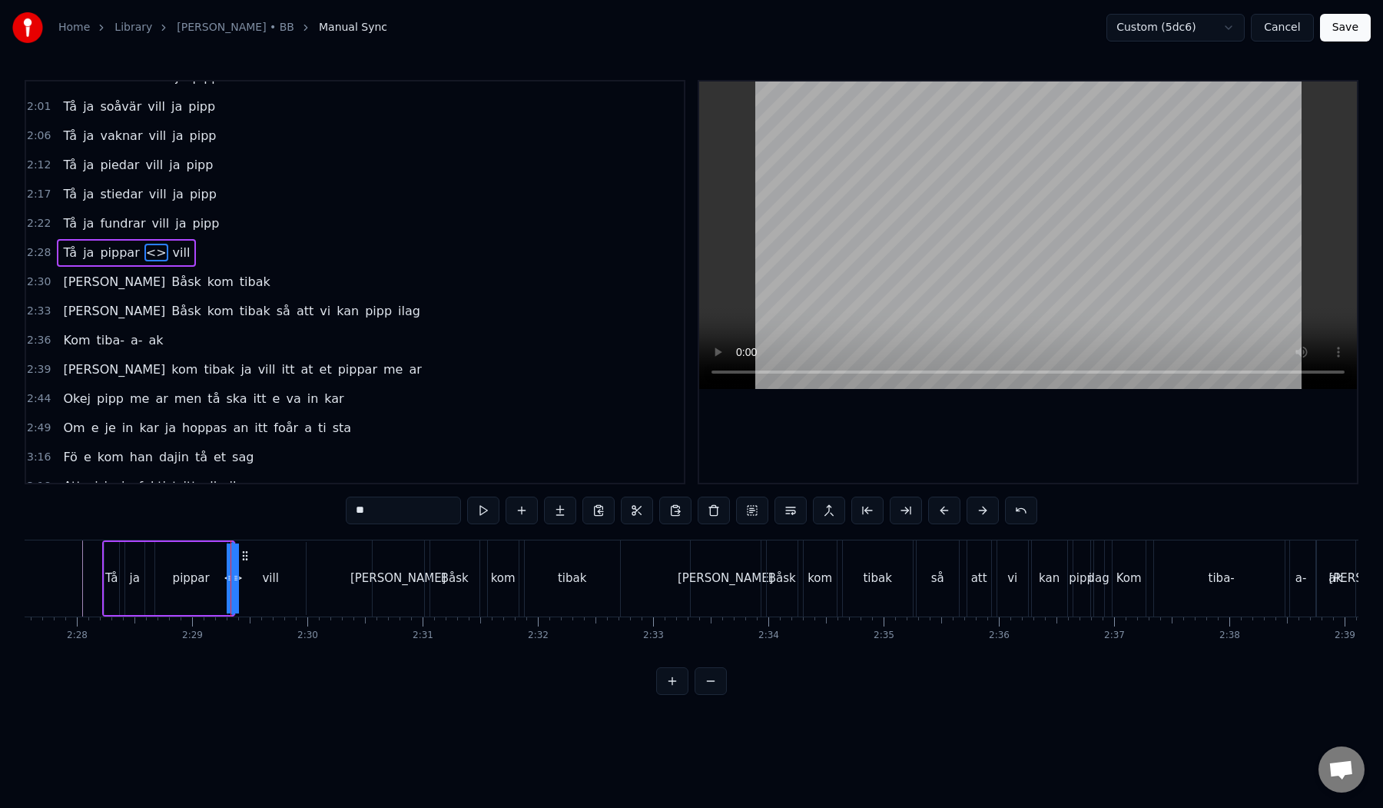
scroll to position [457, 0]
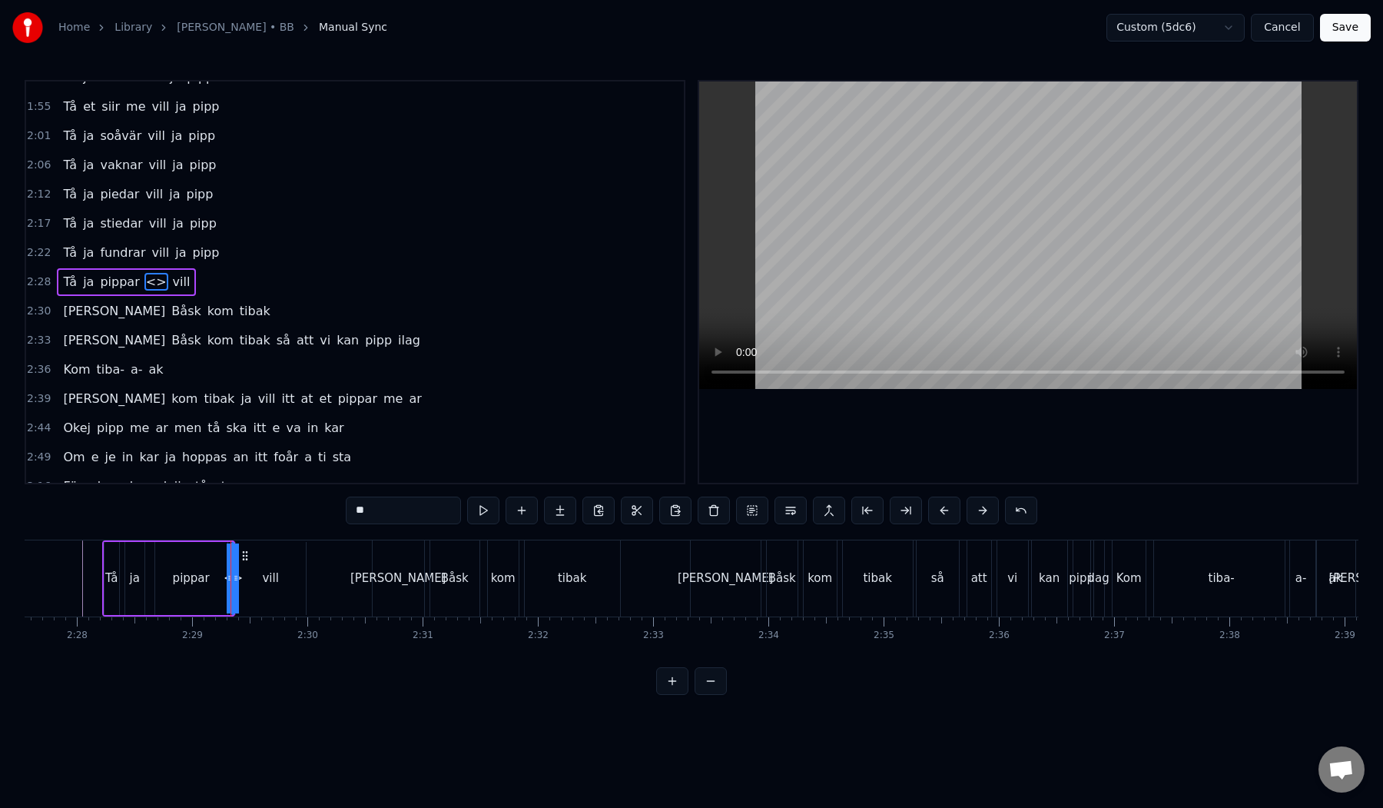
drag, startPoint x: 379, startPoint y: 510, endPoint x: 327, endPoint y: 510, distance: 52.3
click at [327, 510] on div "0:24 Tå ja siir de vill ja pipp 0:29 Tå ja blåndar vill ja pipp 0:35 Tå et skra…" at bounding box center [692, 387] width 1334 height 615
click at [232, 562] on div at bounding box center [230, 578] width 6 height 70
type input "**"
click at [144, 286] on span "ja" at bounding box center [151, 282] width 14 height 18
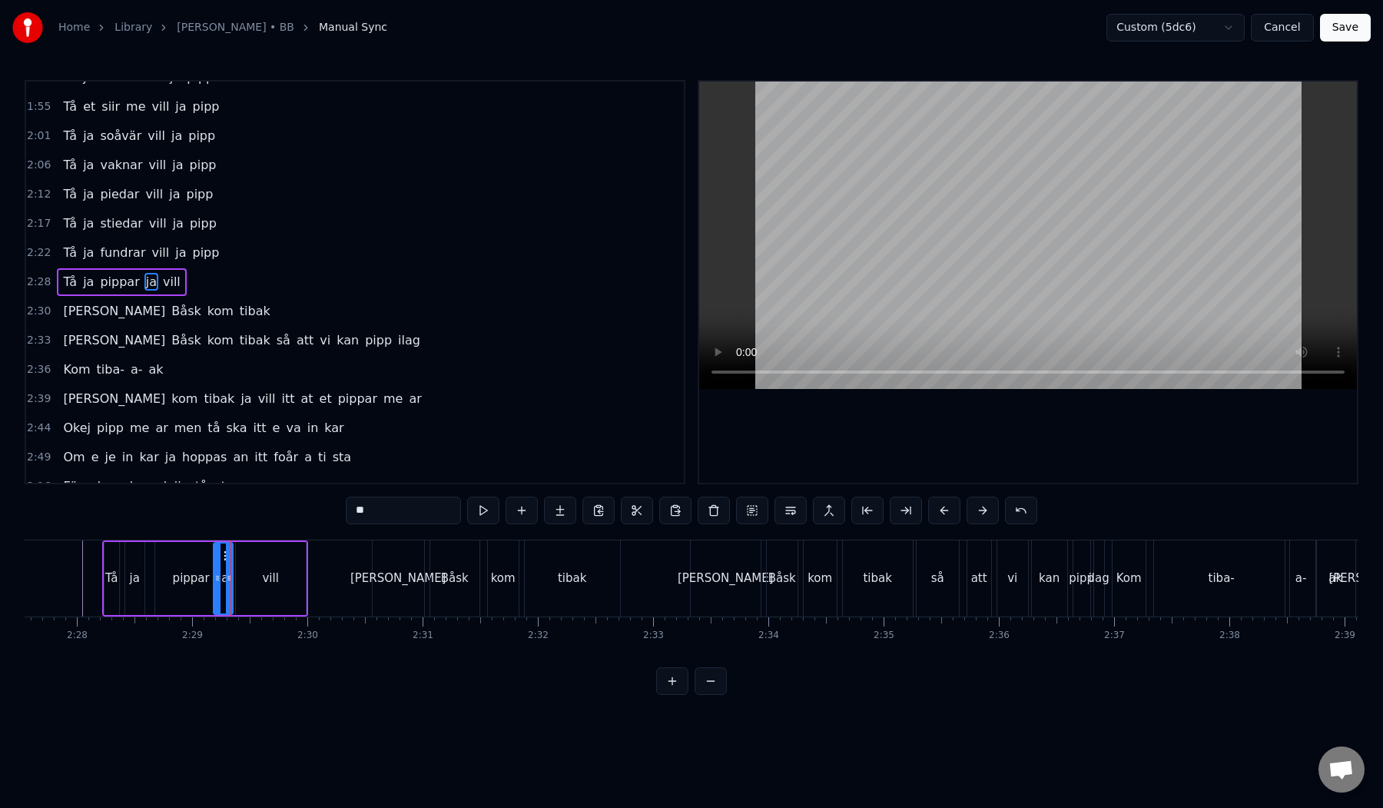
drag, startPoint x: 236, startPoint y: 575, endPoint x: 217, endPoint y: 575, distance: 18.4
click at [217, 575] on icon at bounding box center [217, 578] width 6 height 12
drag, startPoint x: 223, startPoint y: 558, endPoint x: 320, endPoint y: 567, distance: 97.3
click at [329, 575] on icon at bounding box center [330, 578] width 6 height 12
click at [71, 562] on div at bounding box center [1364, 578] width 36698 height 76
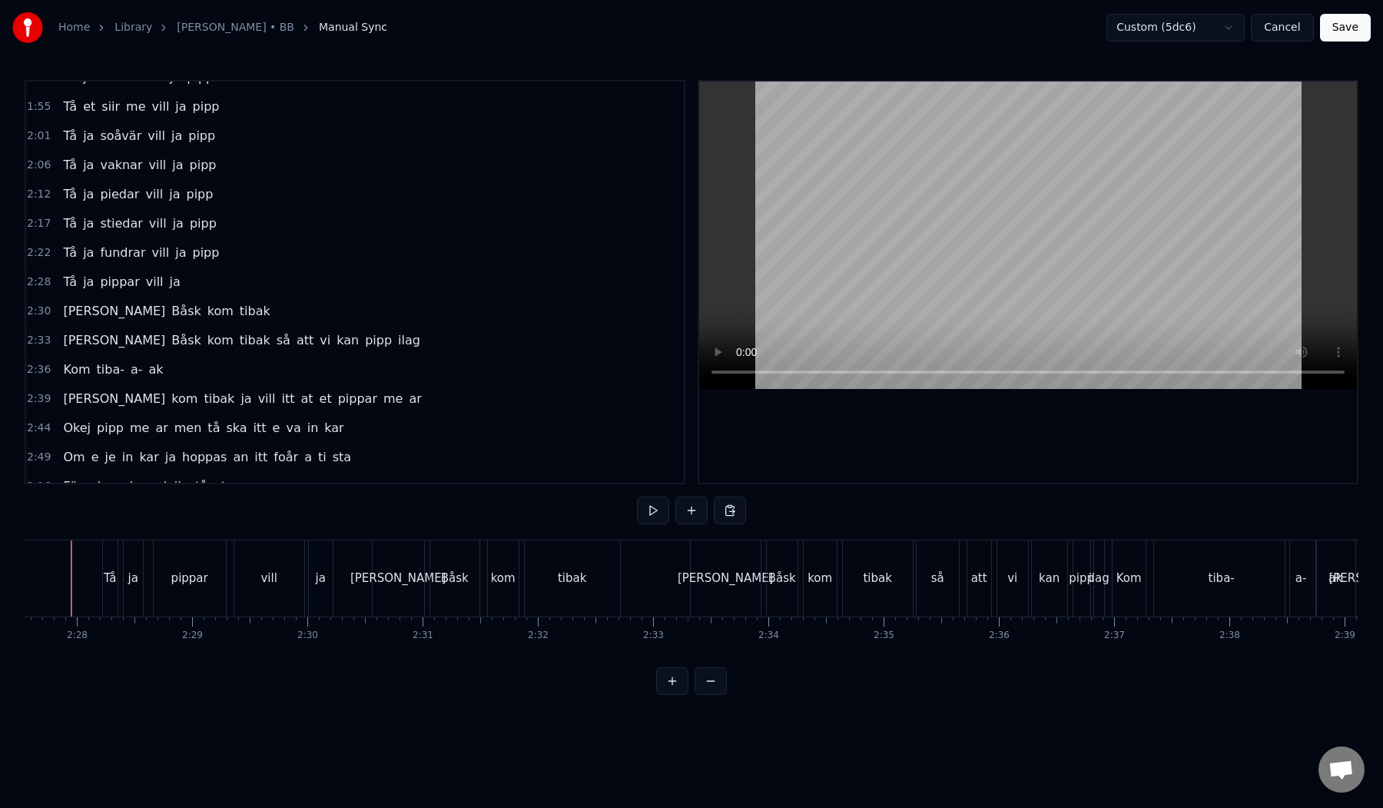
scroll to position [0, 16979]
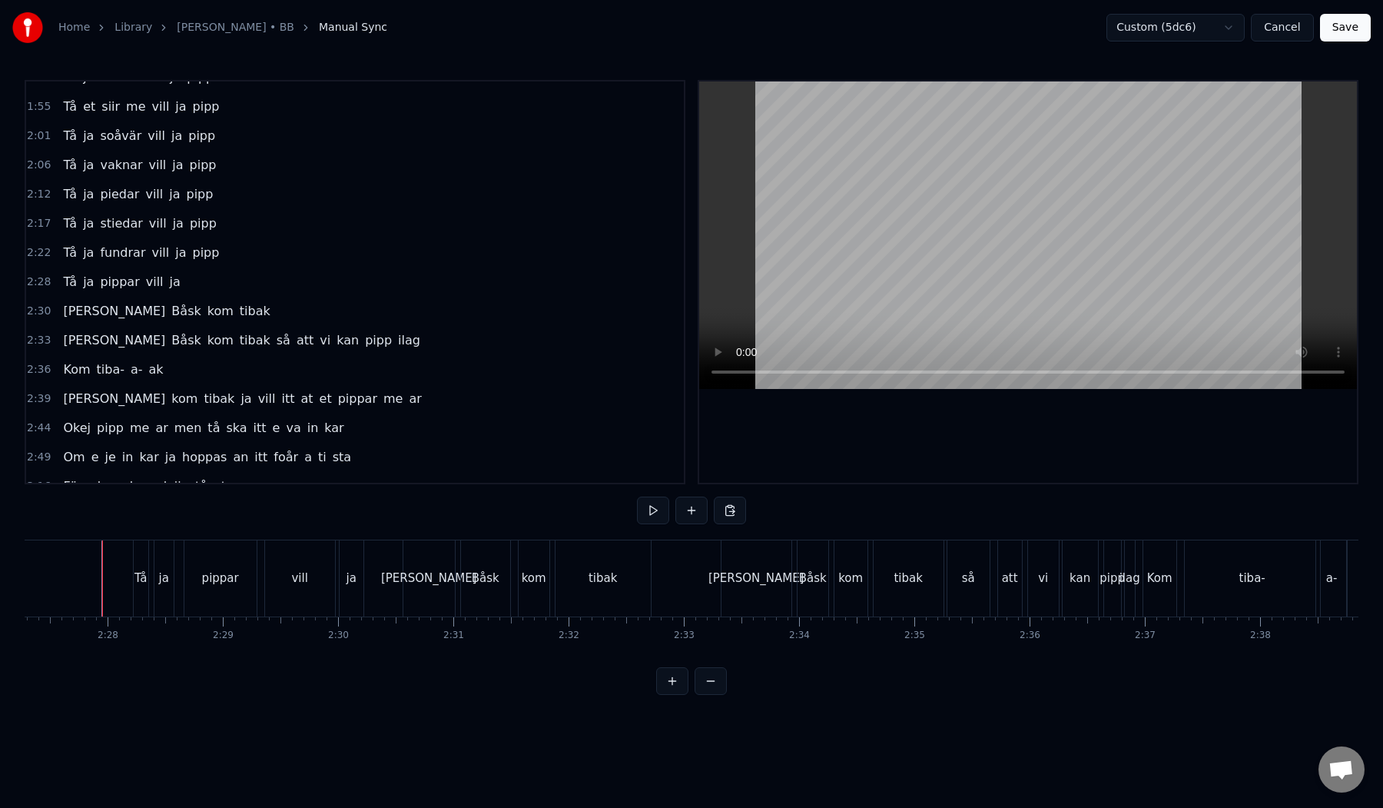
click at [135, 291] on div "Tå ja pippar vill ja" at bounding box center [121, 282] width 129 height 28
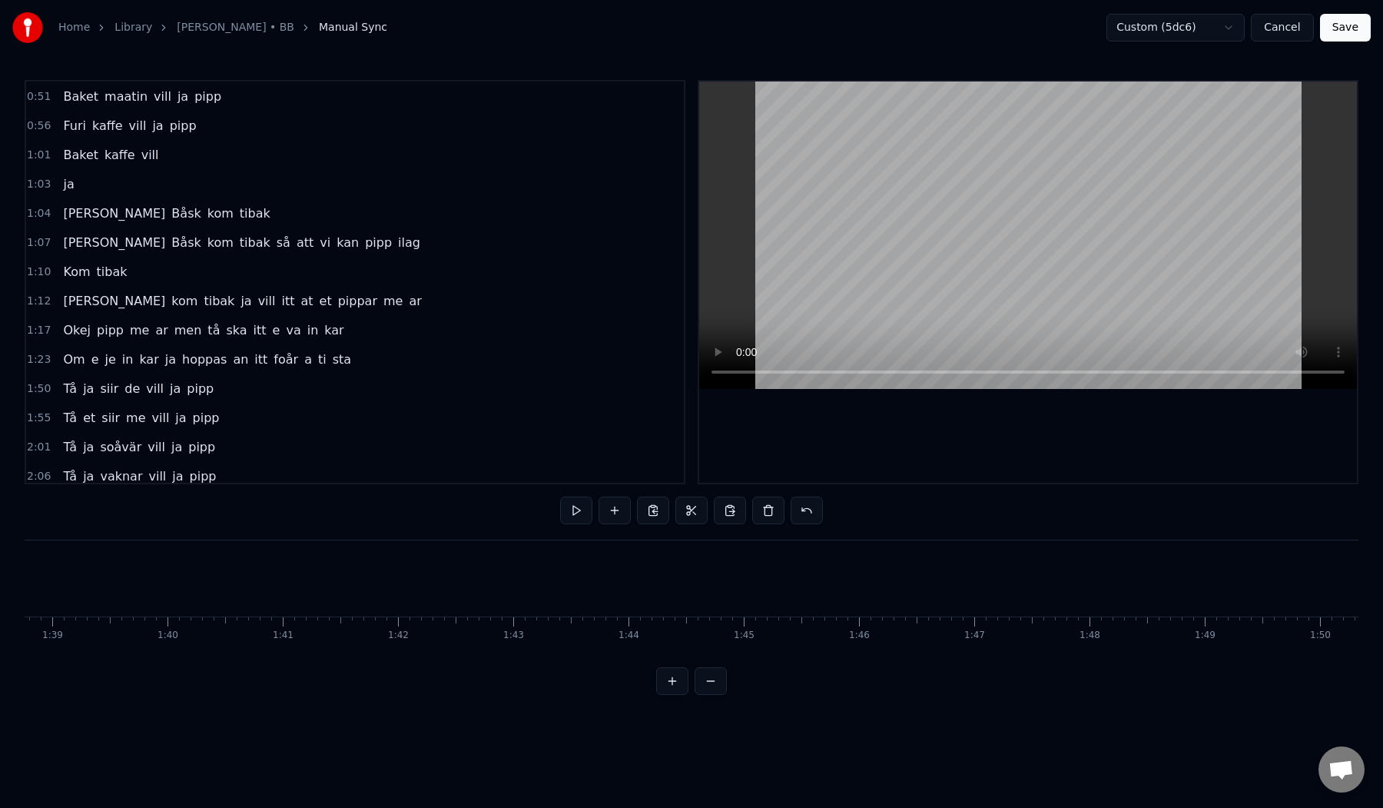
scroll to position [0, 0]
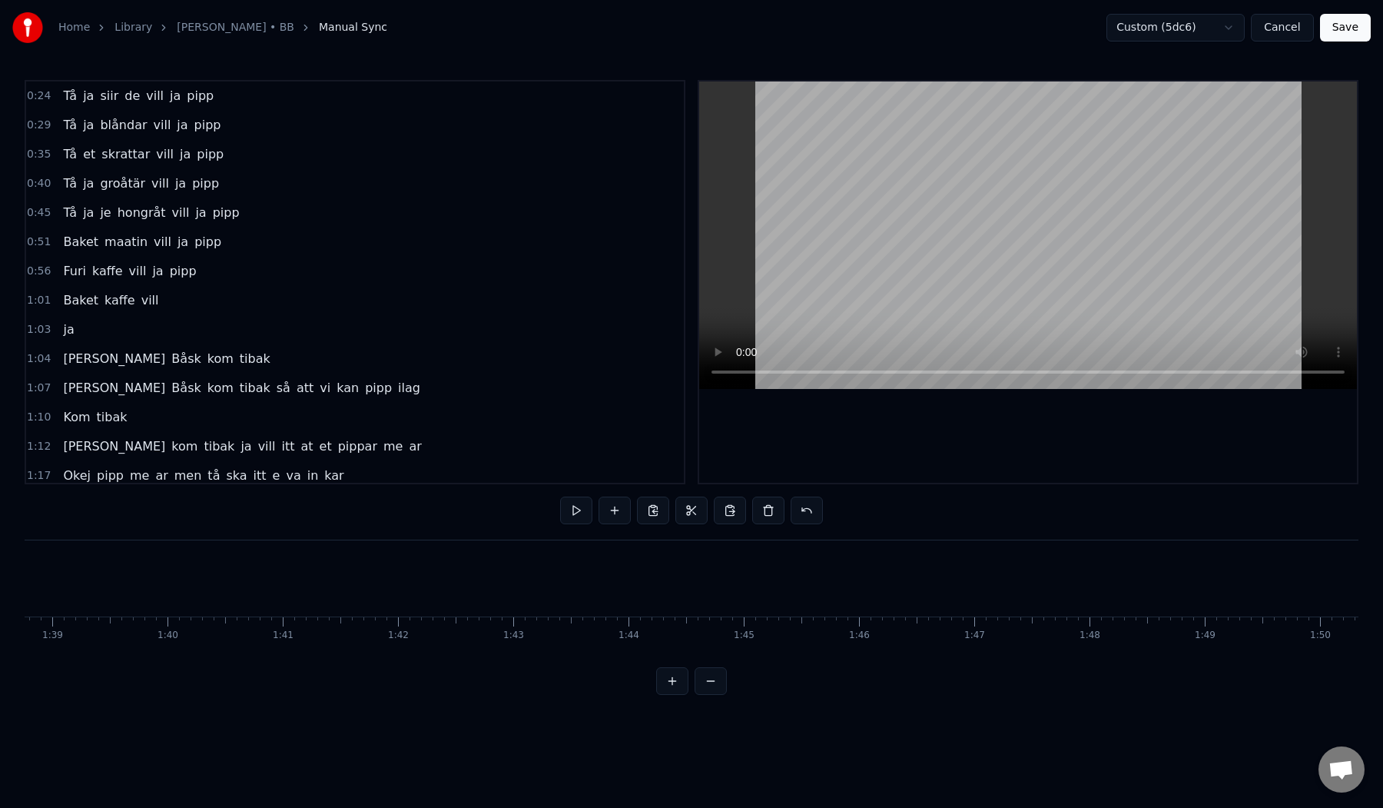
click at [68, 340] on div "ja" at bounding box center [68, 330] width 23 height 28
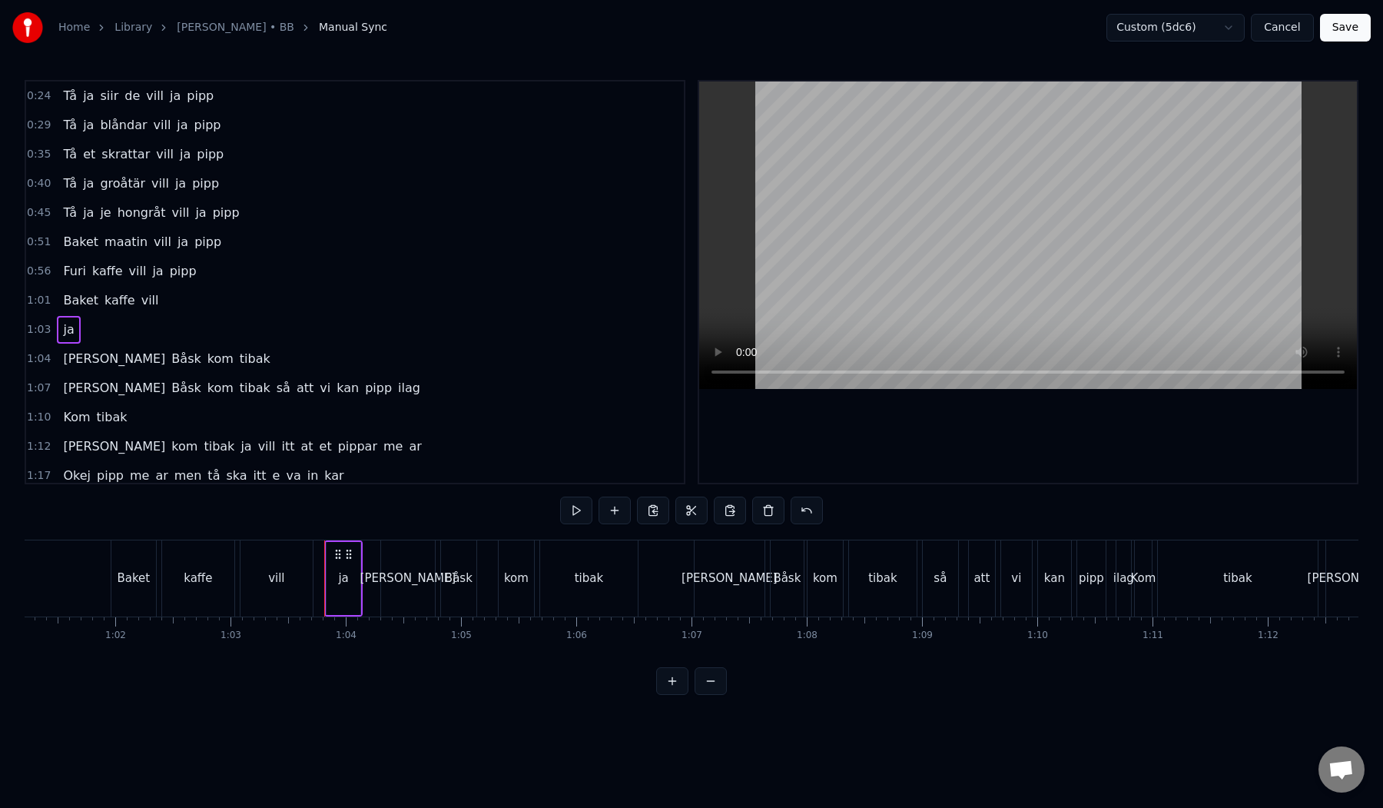
scroll to position [0, 7045]
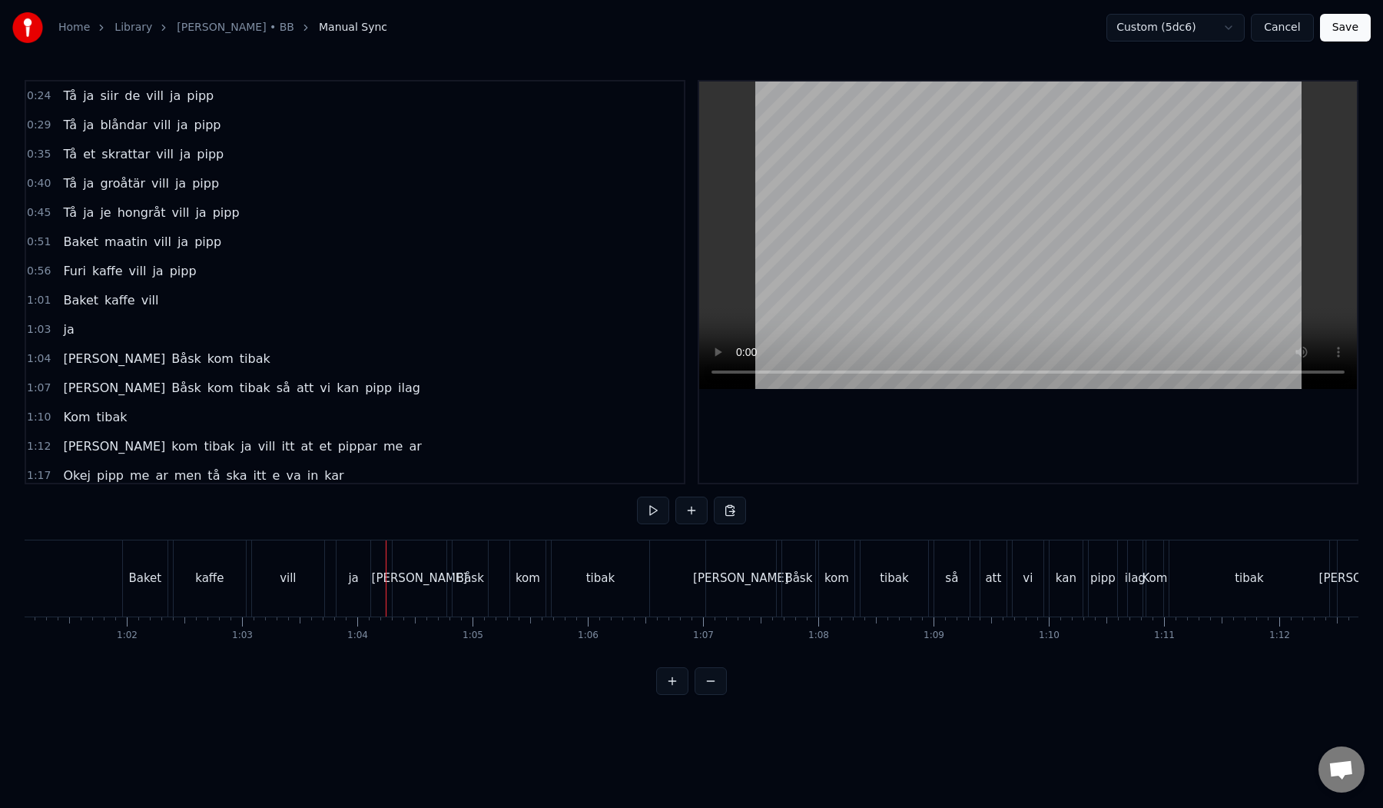
click at [362, 579] on div "ja" at bounding box center [354, 578] width 34 height 76
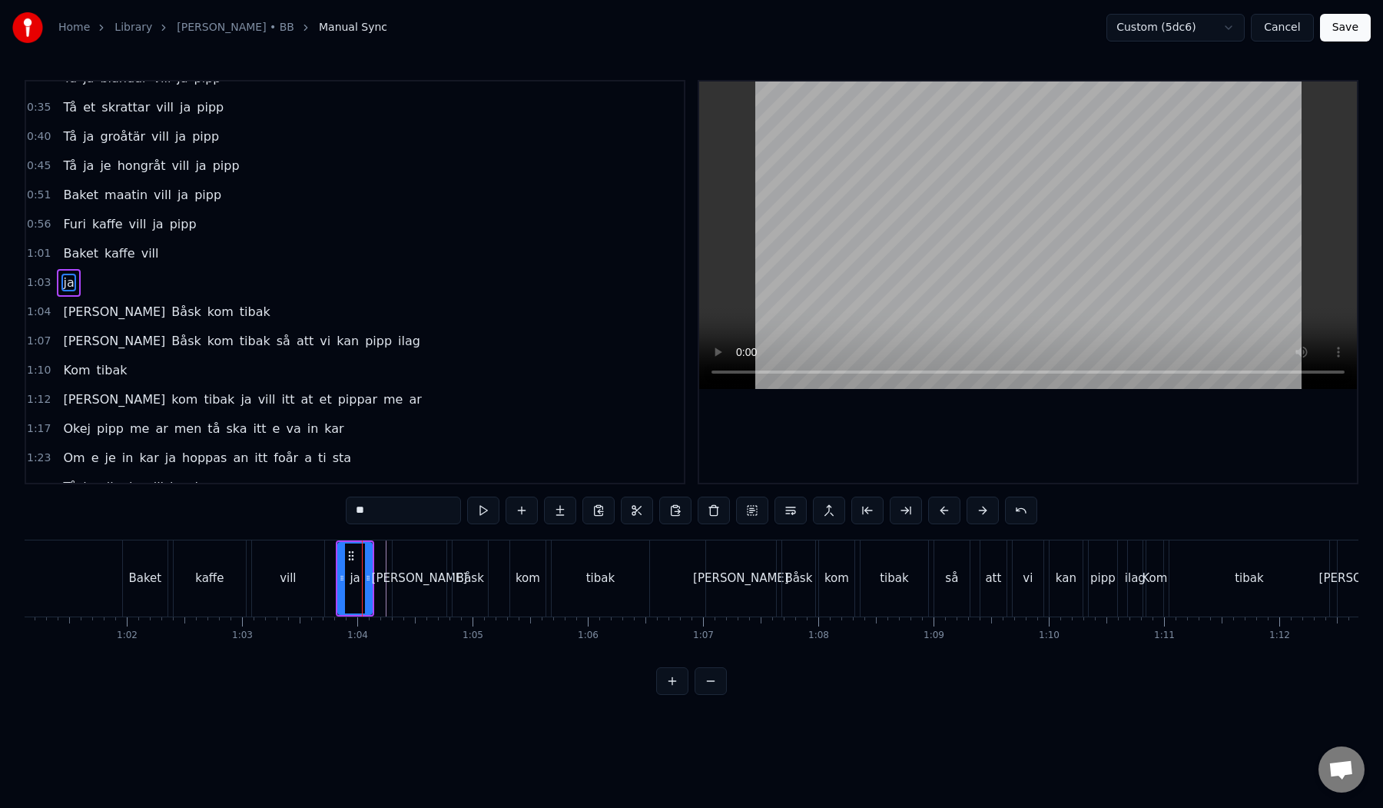
scroll to position [48, 0]
click at [712, 514] on button at bounding box center [714, 510] width 32 height 28
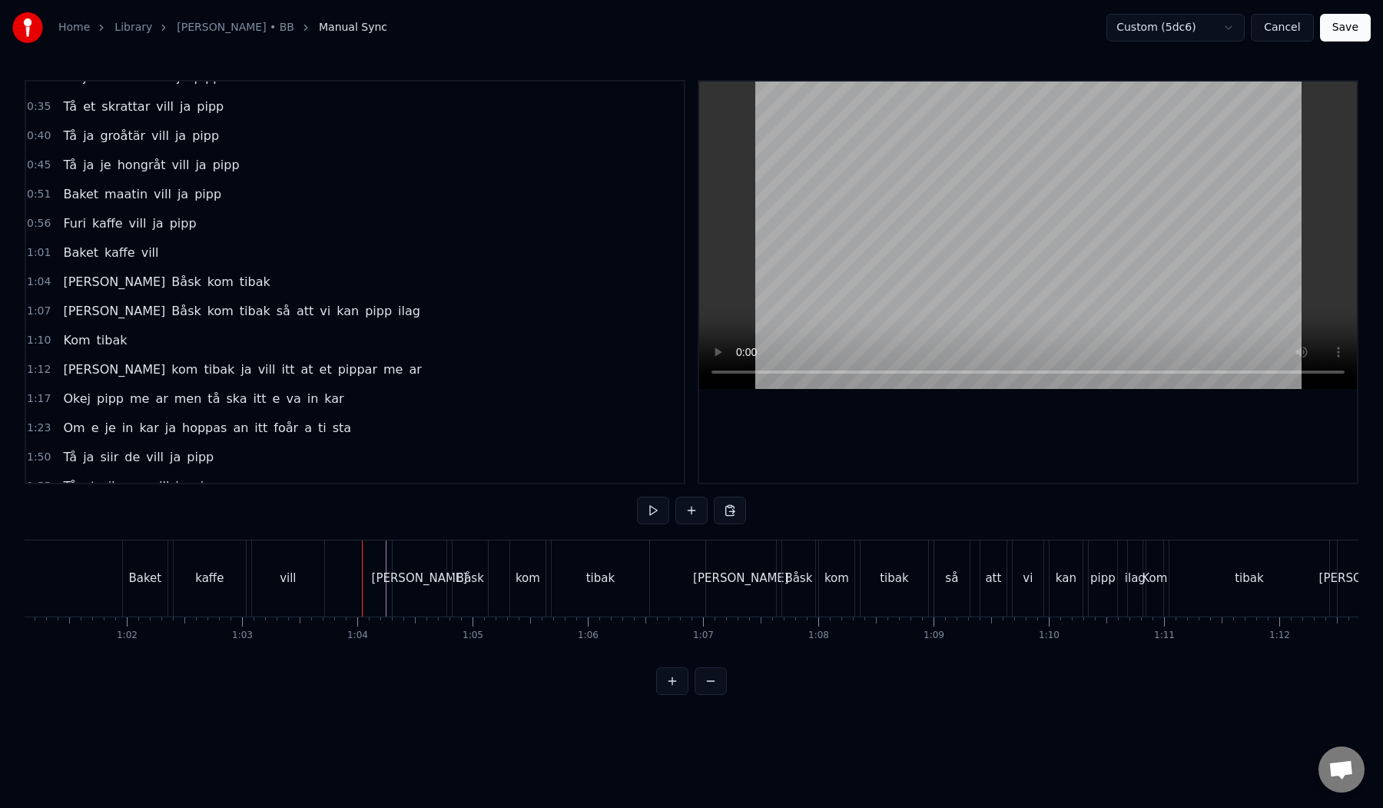
click at [248, 609] on div "Baket kaffe vill" at bounding box center [225, 578] width 206 height 76
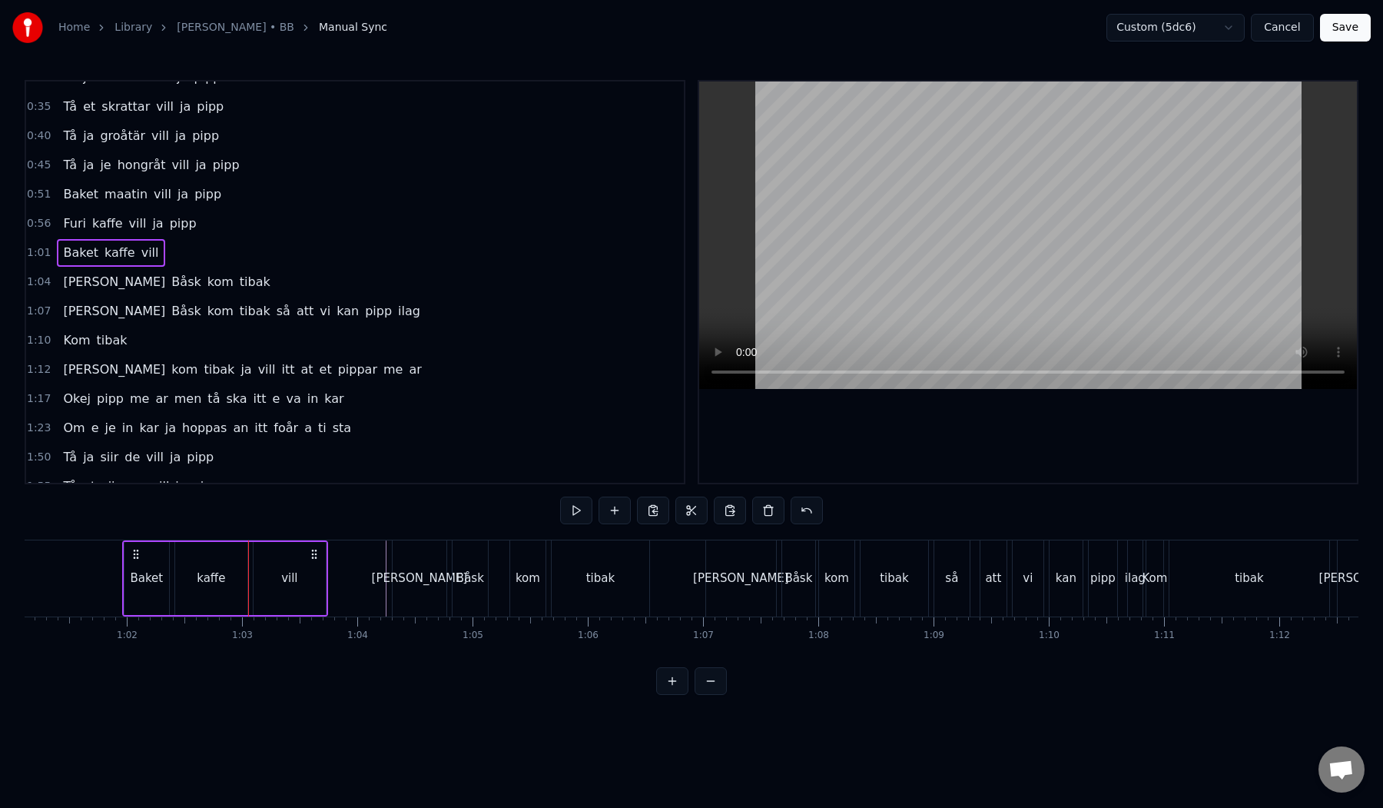
click at [326, 581] on div "Baket kaffe vill" at bounding box center [225, 578] width 206 height 76
click at [609, 513] on button at bounding box center [615, 510] width 32 height 28
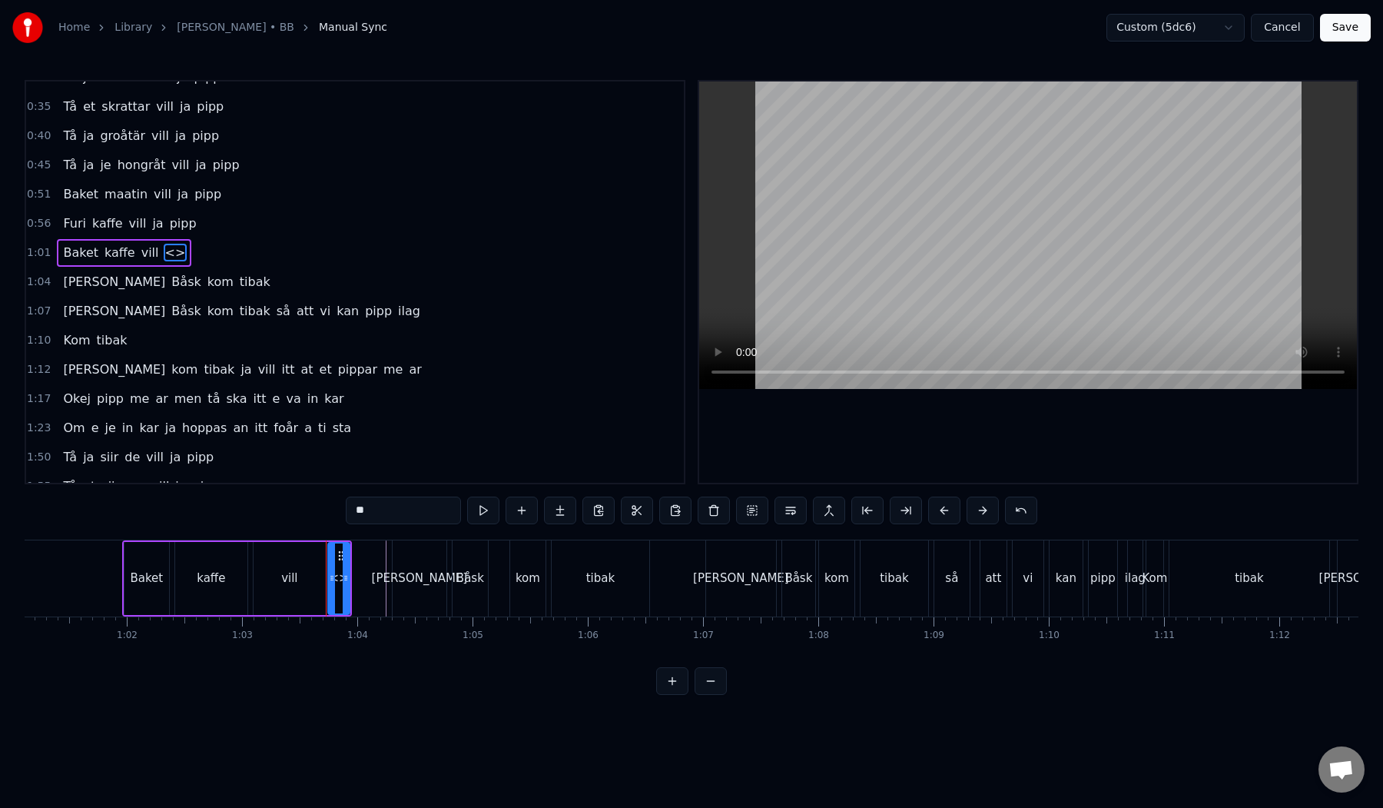
scroll to position [18, 0]
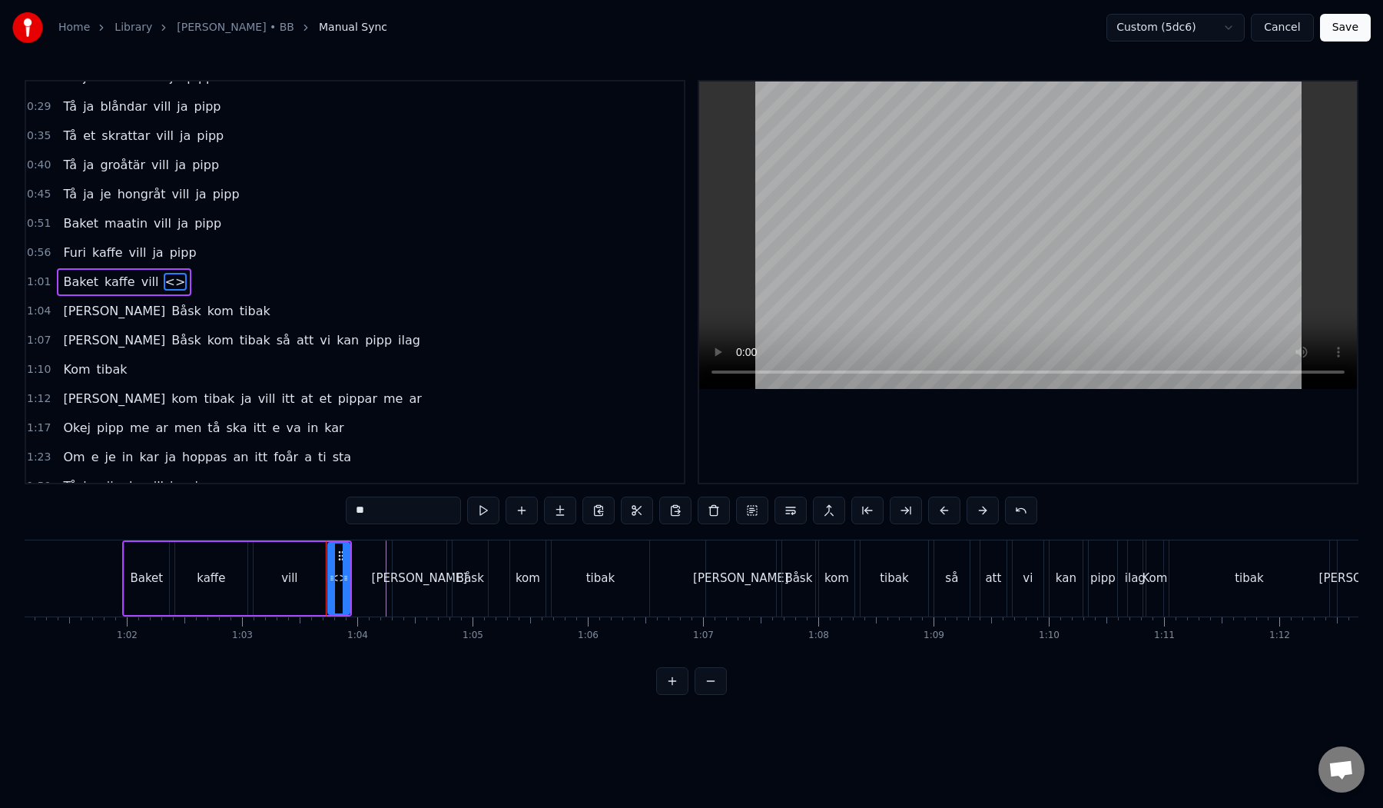
drag, startPoint x: 400, startPoint y: 517, endPoint x: 312, endPoint y: 517, distance: 88.4
click at [312, 517] on div "0:24 Tå ja siir de vill ja pipp 0:29 Tå ja blåndar vill ja pipp 0:35 Tå et skra…" at bounding box center [692, 387] width 1334 height 615
click at [387, 514] on input "**" at bounding box center [403, 510] width 115 height 28
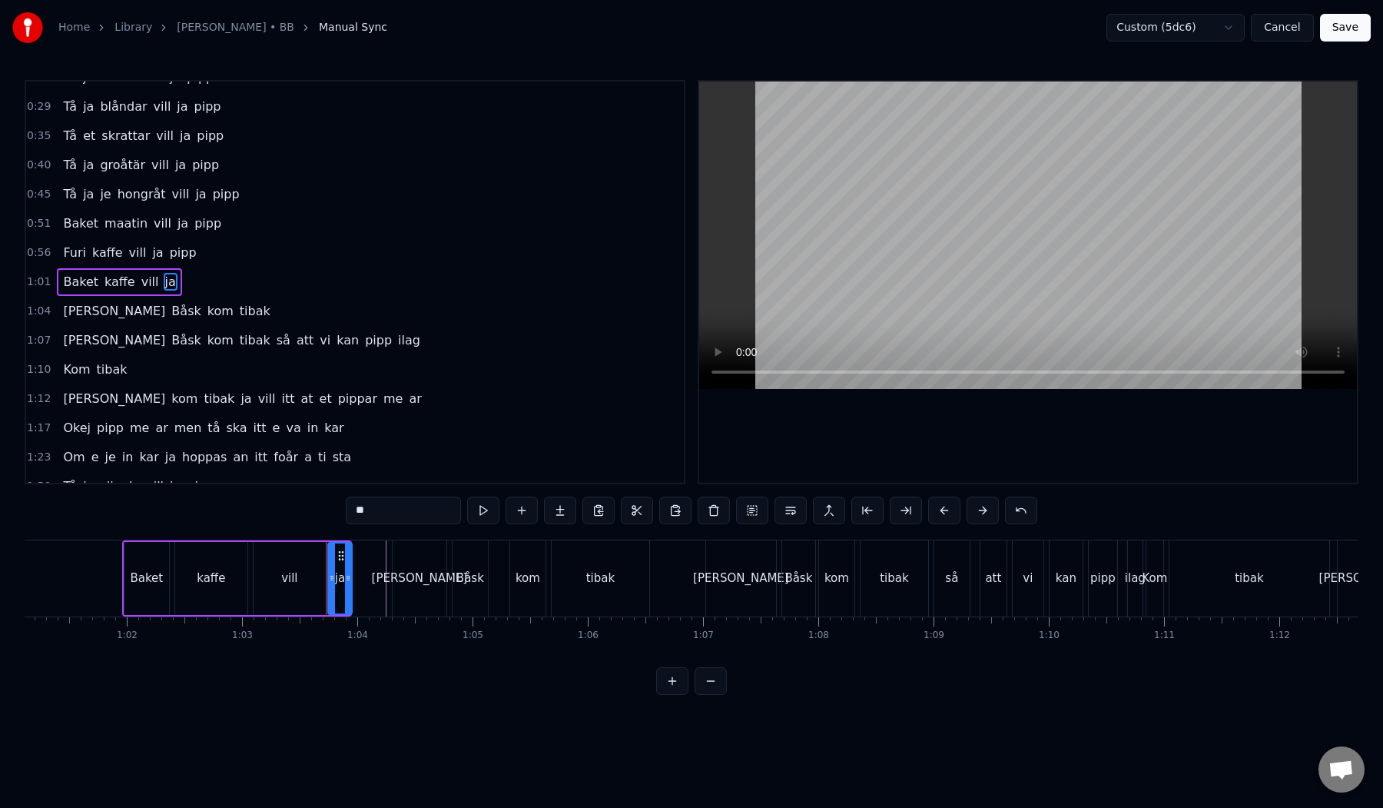
click at [350, 578] on icon at bounding box center [348, 578] width 6 height 12
type input "**"
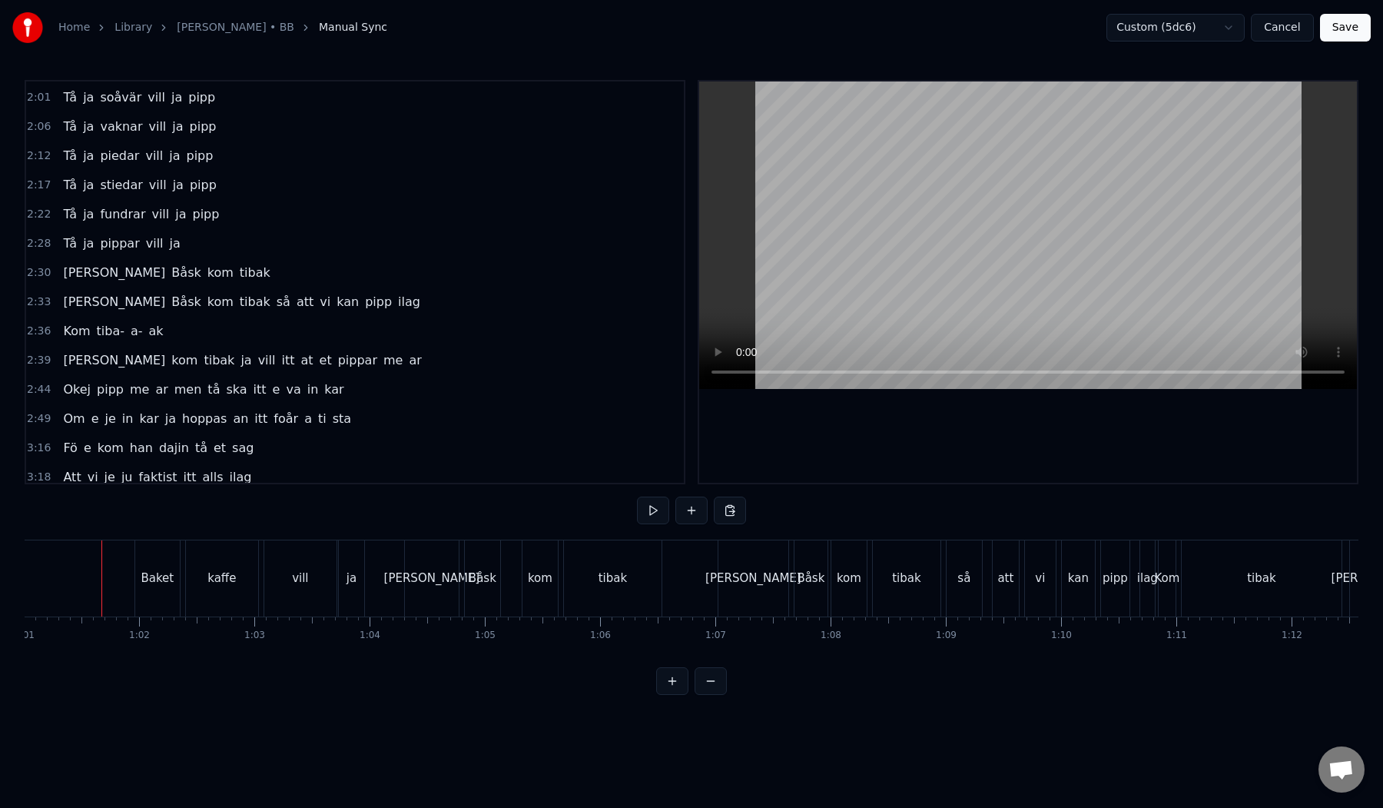
scroll to position [464, 0]
click at [139, 256] on div "Tå ja pippar vill ja" at bounding box center [121, 245] width 129 height 28
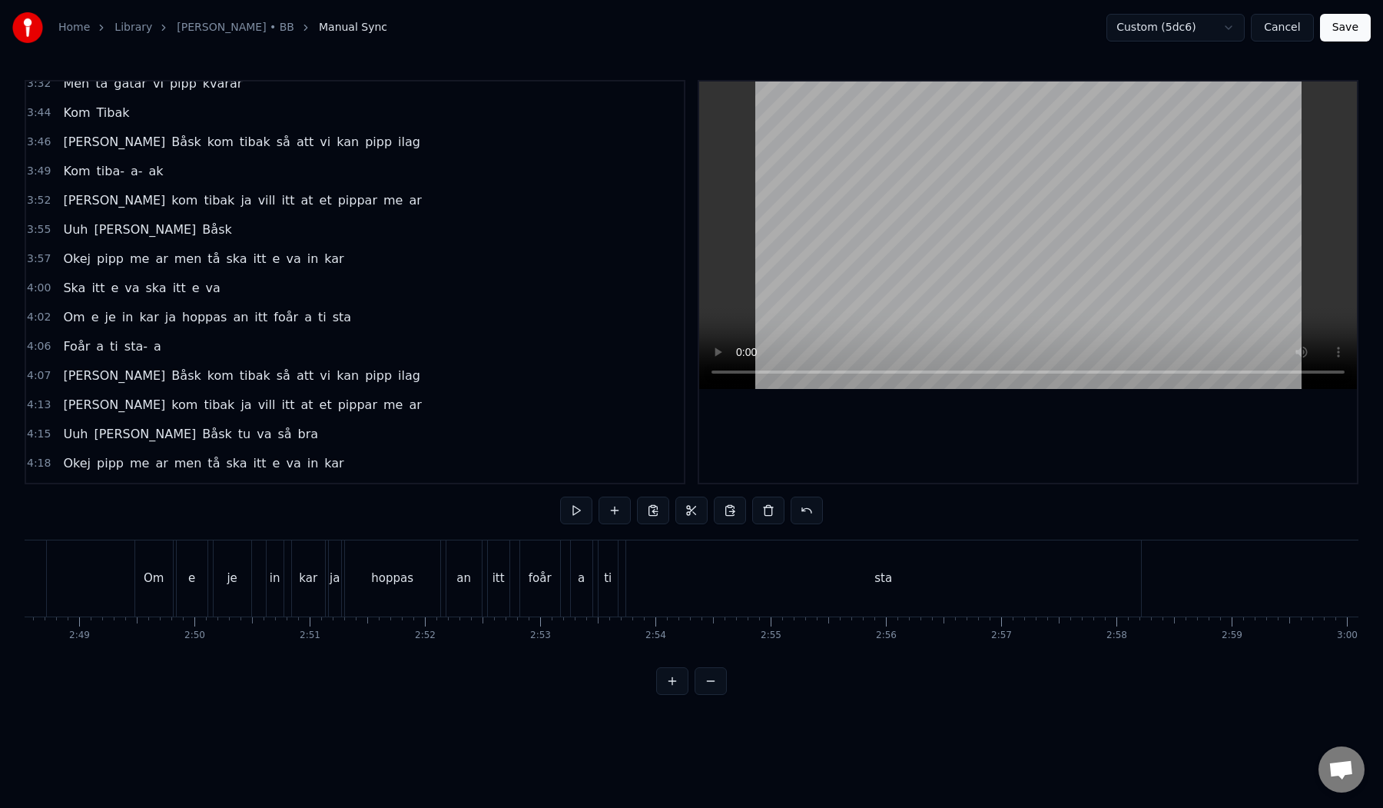
scroll to position [0, 19440]
click at [710, 579] on div "sta" at bounding box center [871, 578] width 515 height 76
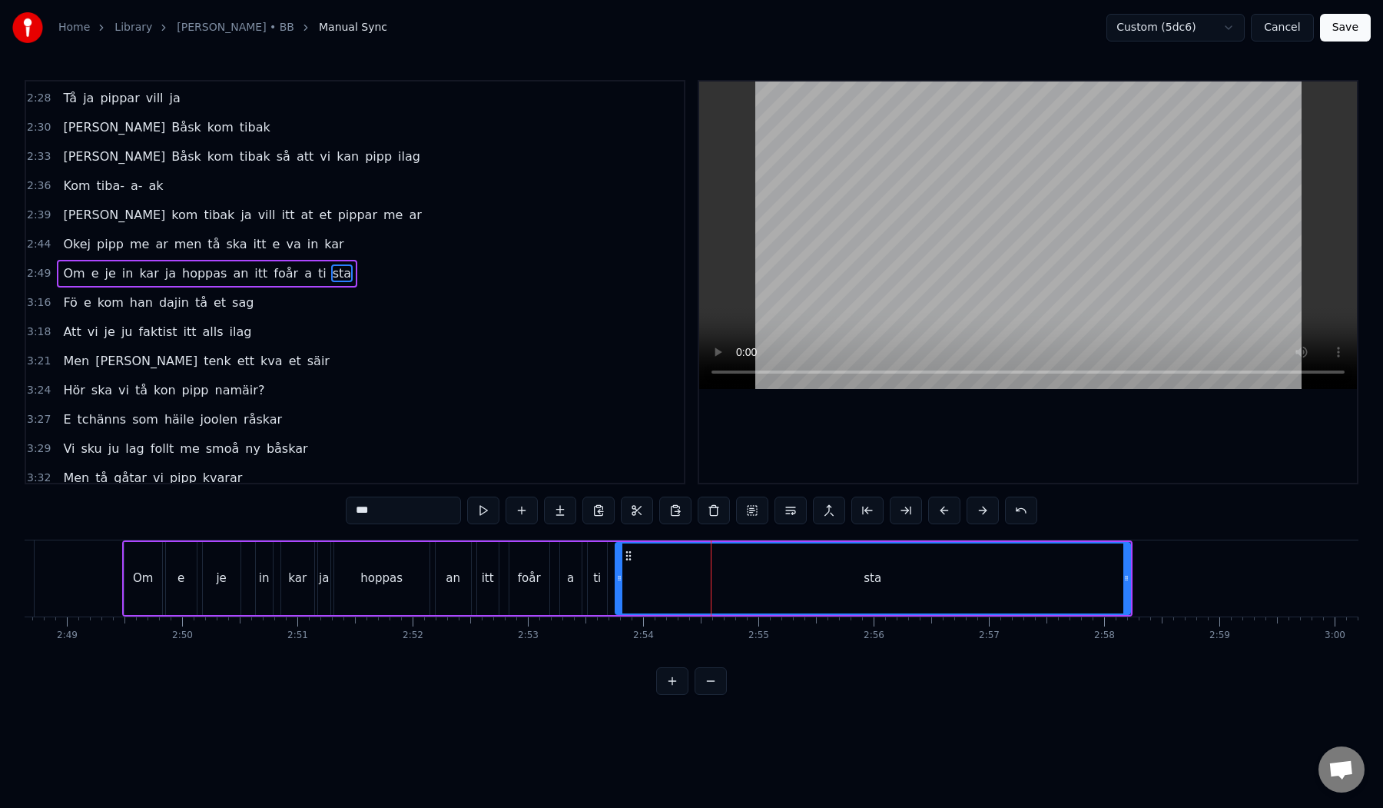
scroll to position [603, 0]
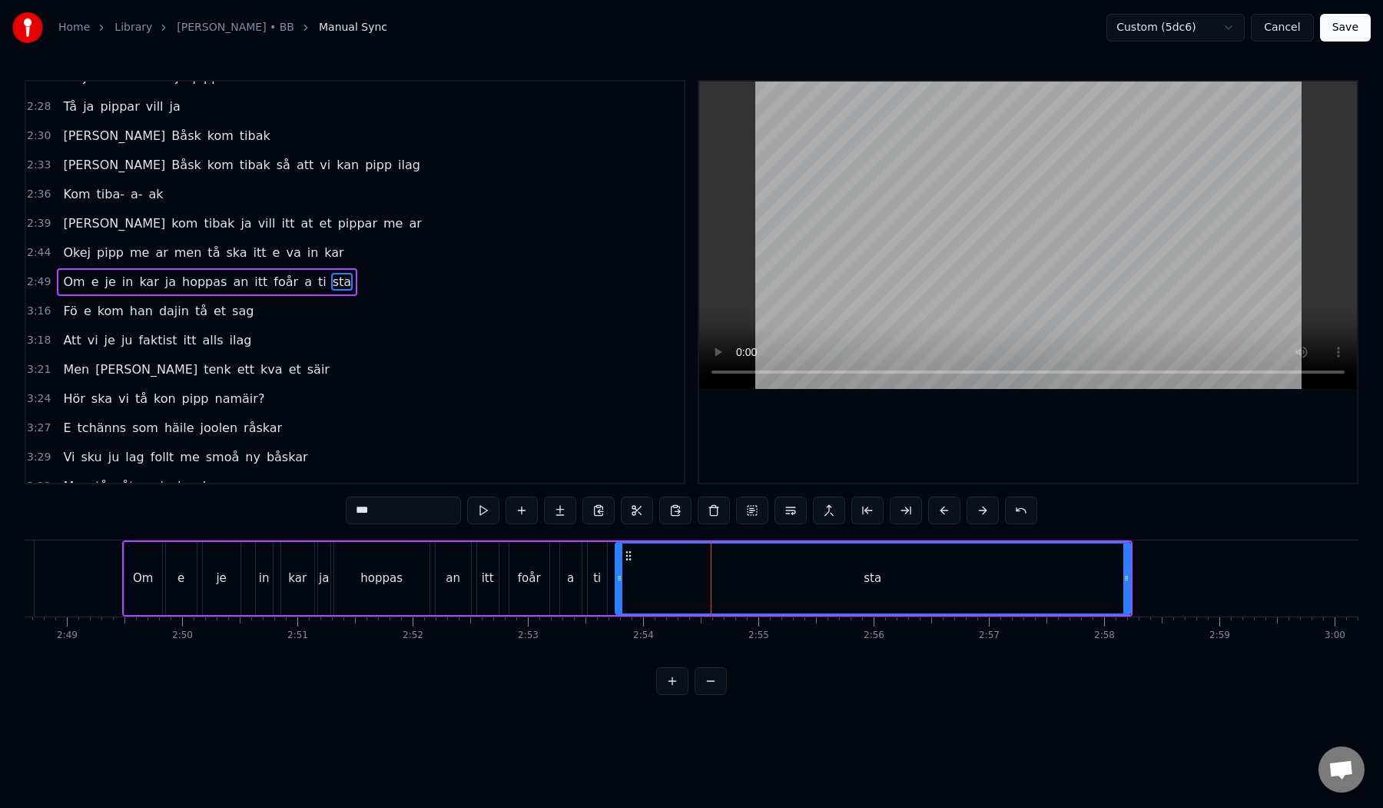
click at [423, 506] on input "***" at bounding box center [403, 510] width 115 height 28
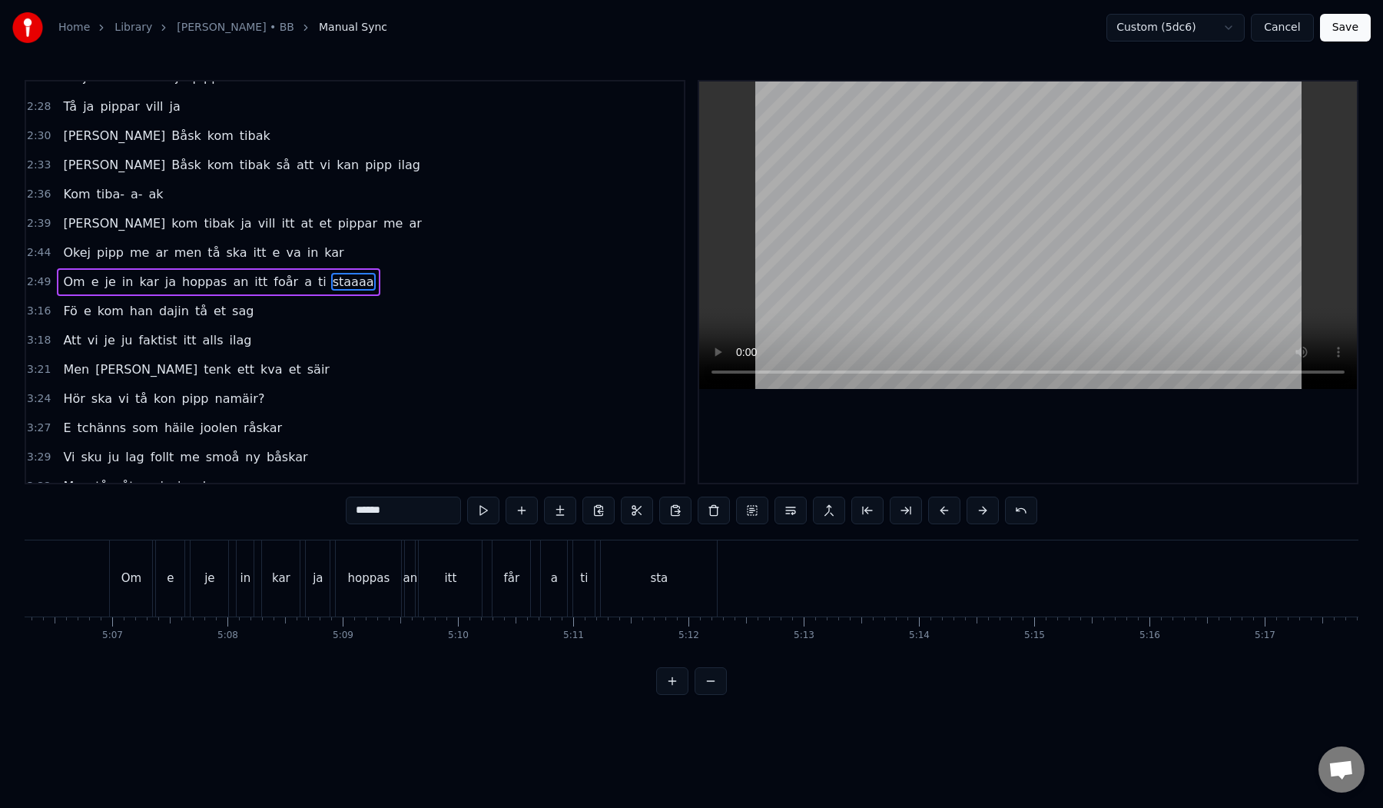
scroll to position [0, 35363]
click at [594, 579] on div "sta" at bounding box center [599, 578] width 18 height 18
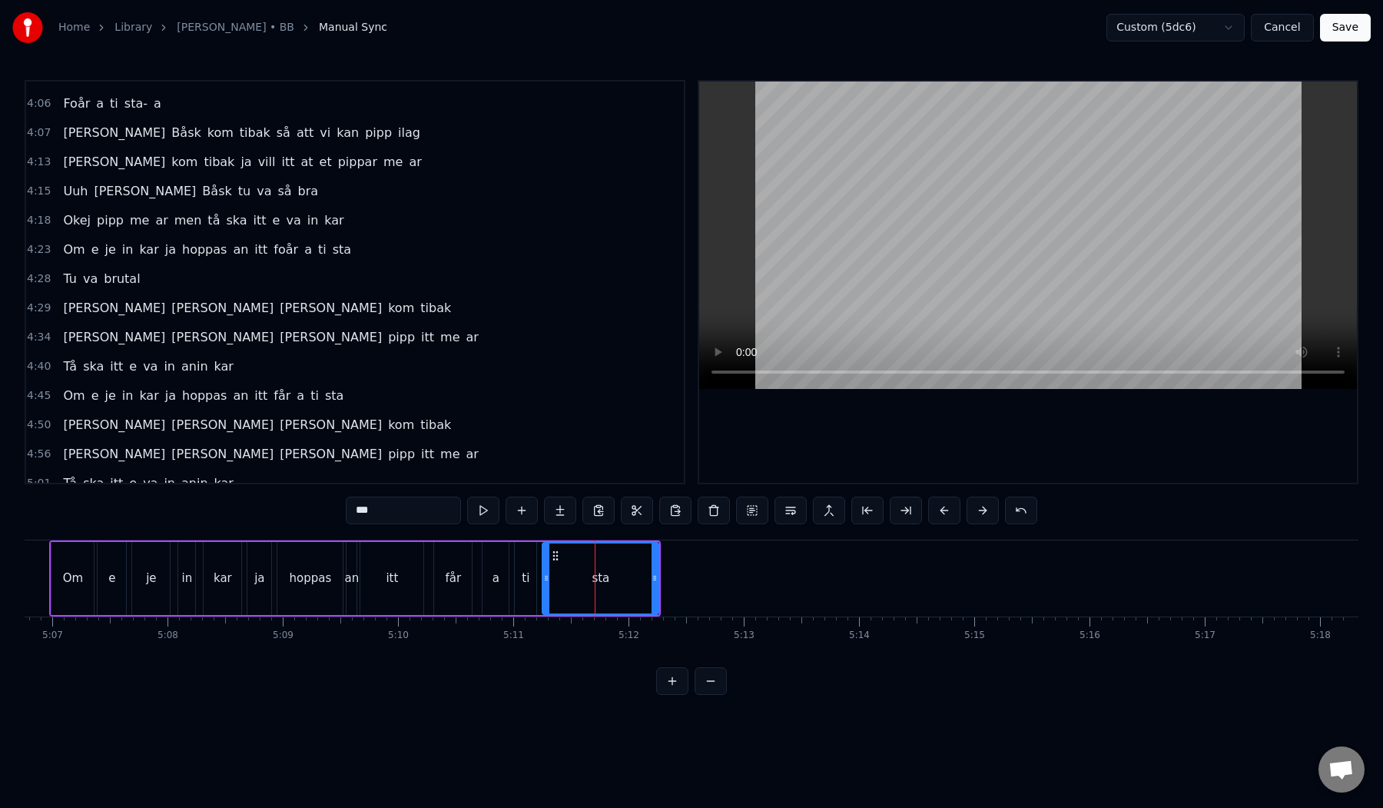
scroll to position [1293, 0]
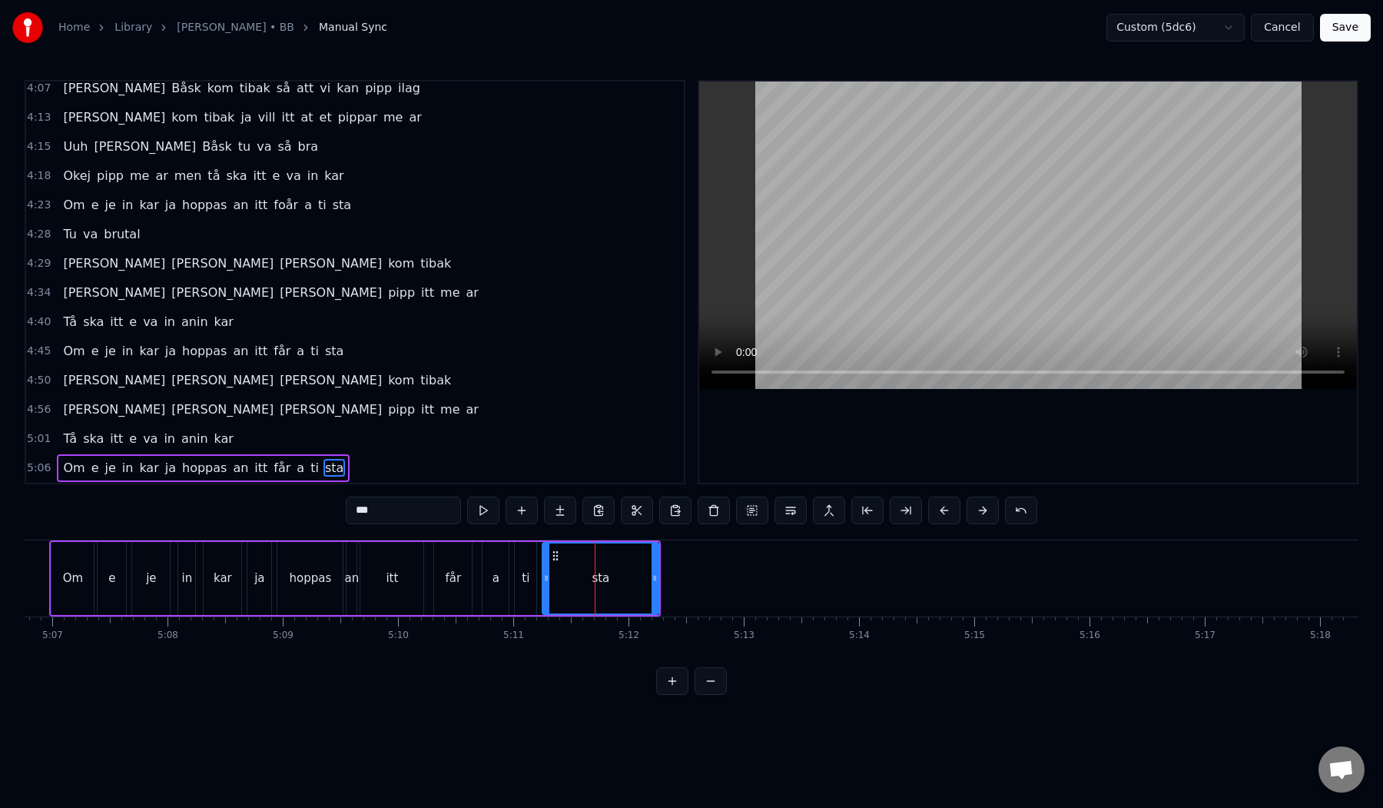
click at [399, 499] on input "***" at bounding box center [403, 510] width 115 height 28
click at [393, 511] on input "***" at bounding box center [403, 510] width 115 height 28
type input "******"
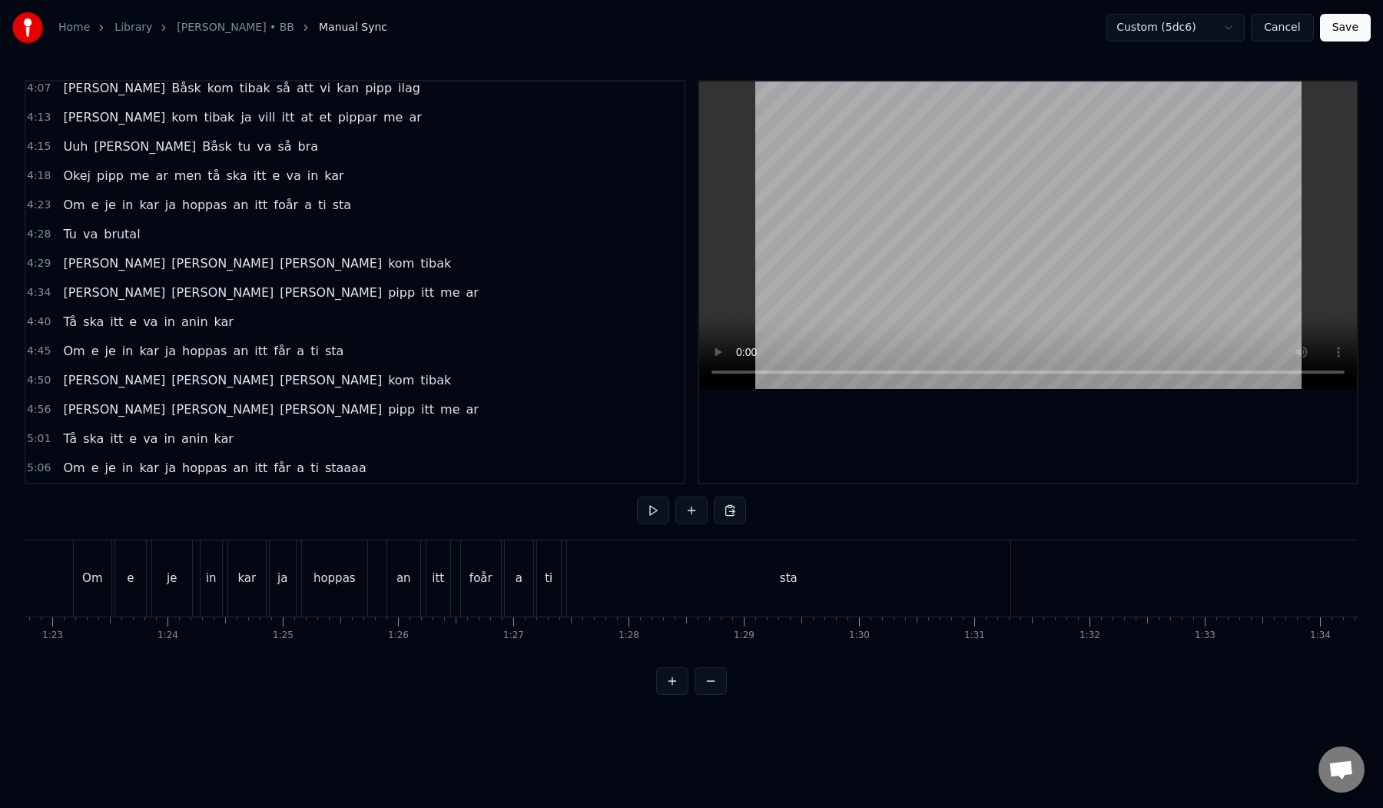
scroll to position [0, 9544]
click at [787, 579] on div "sta" at bounding box center [786, 578] width 18 height 18
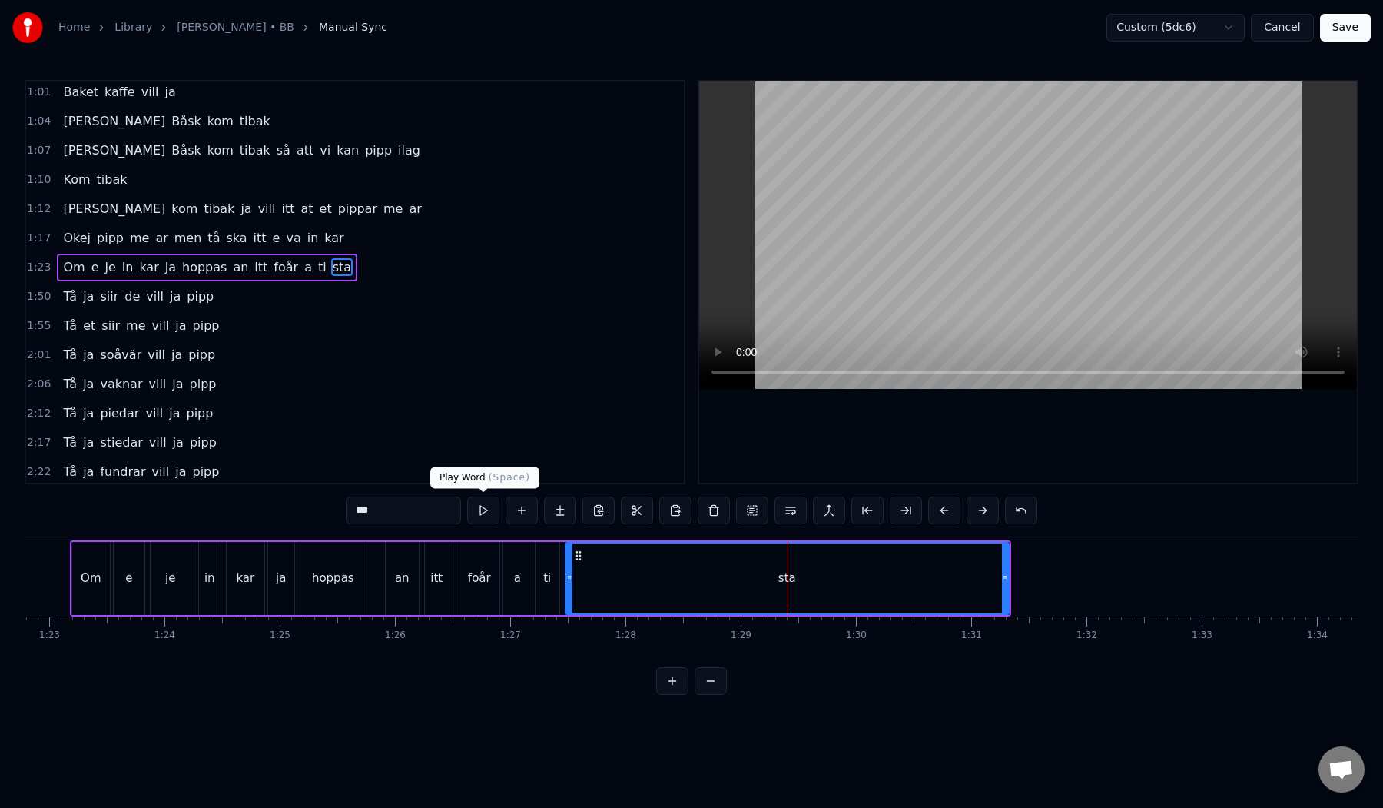
scroll to position [194, 0]
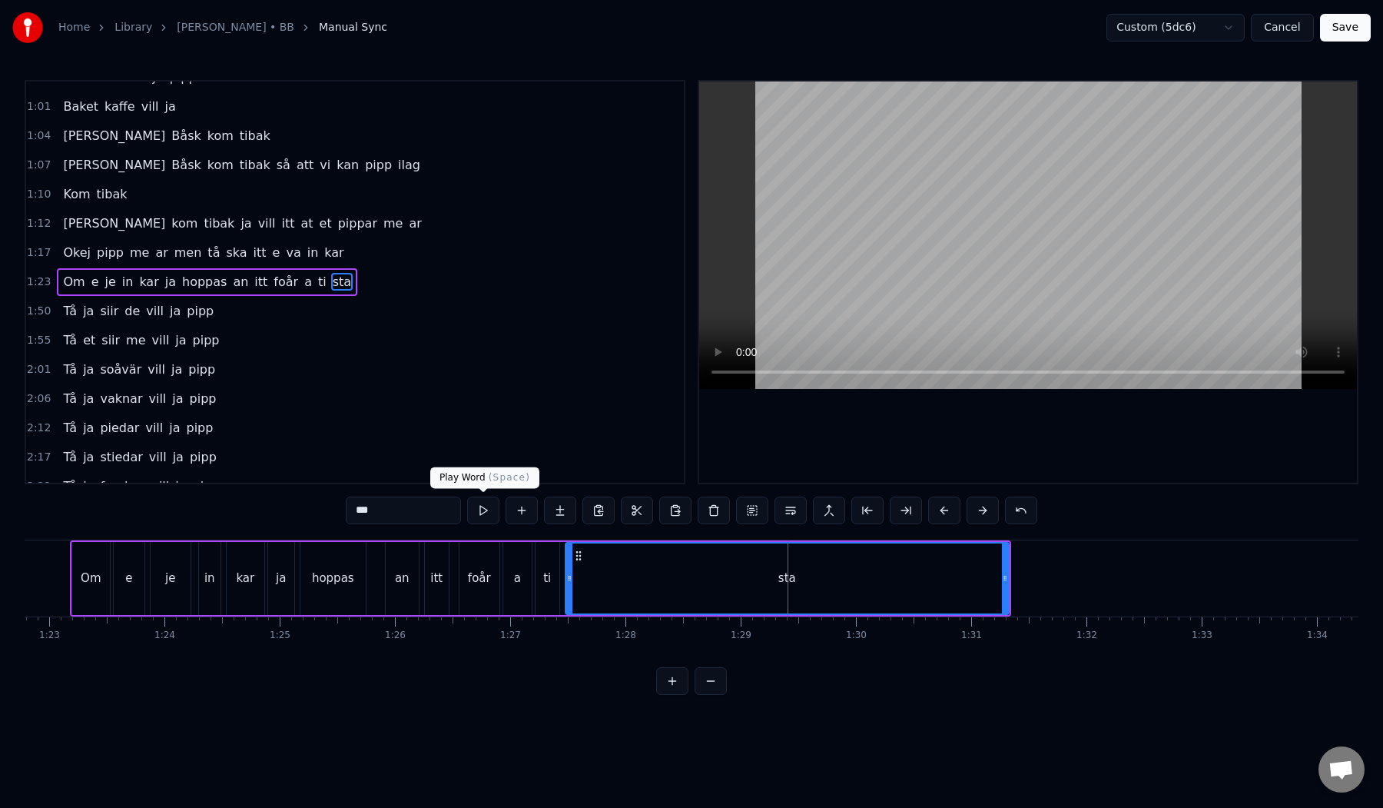
click at [406, 512] on input "***" at bounding box center [403, 510] width 115 height 28
type input "******"
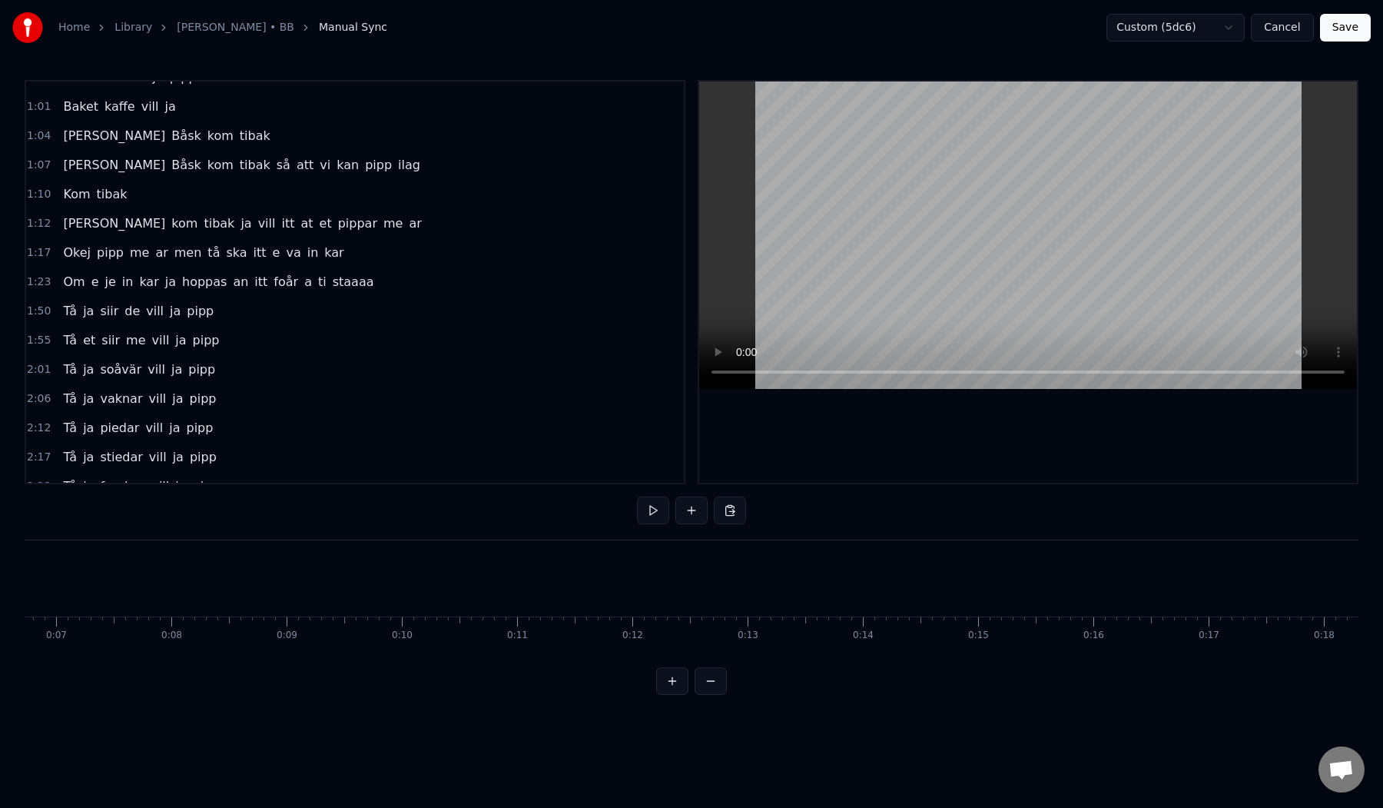
scroll to position [0, 0]
click at [1340, 28] on button "Save" at bounding box center [1345, 28] width 51 height 28
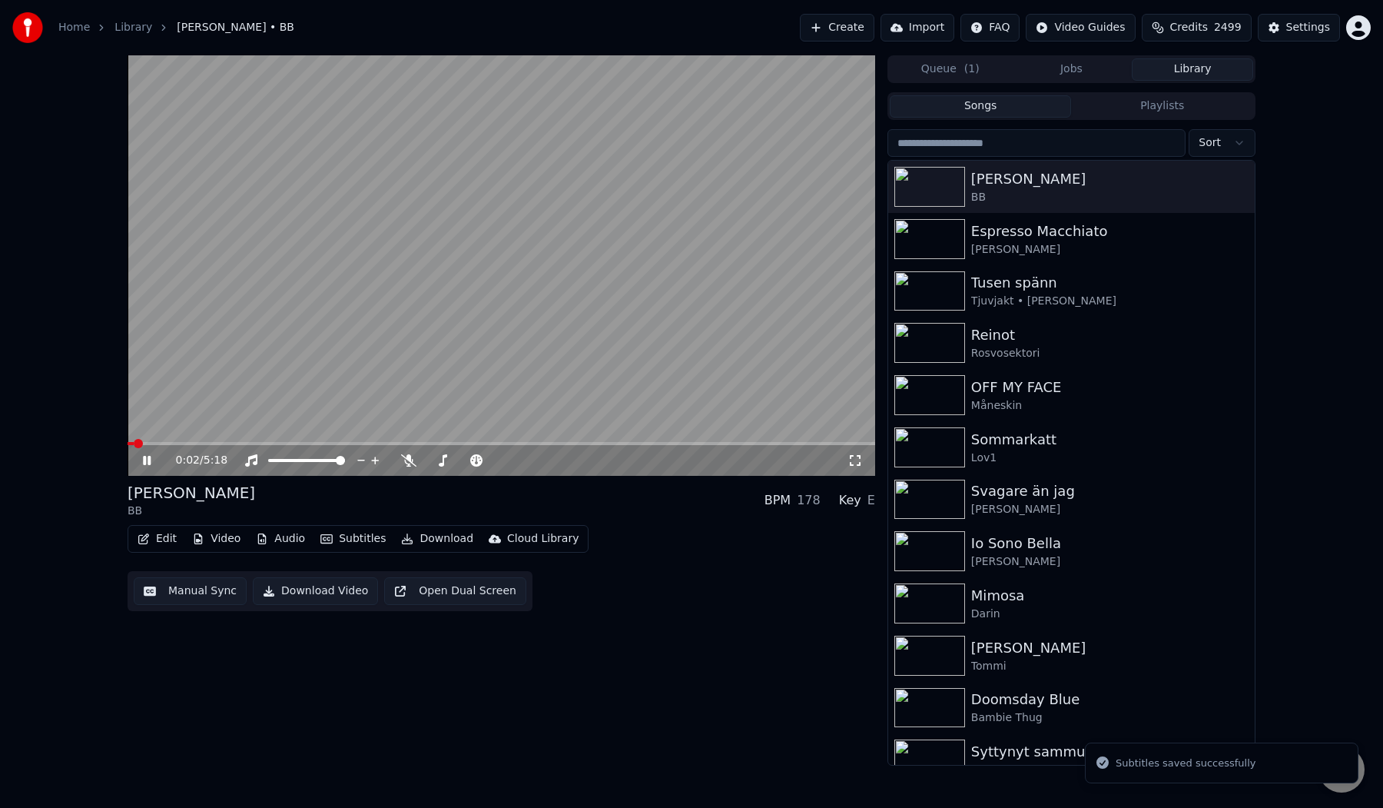
click at [322, 347] on video at bounding box center [502, 265] width 748 height 420
click at [448, 547] on button "Download" at bounding box center [437, 539] width 85 height 22
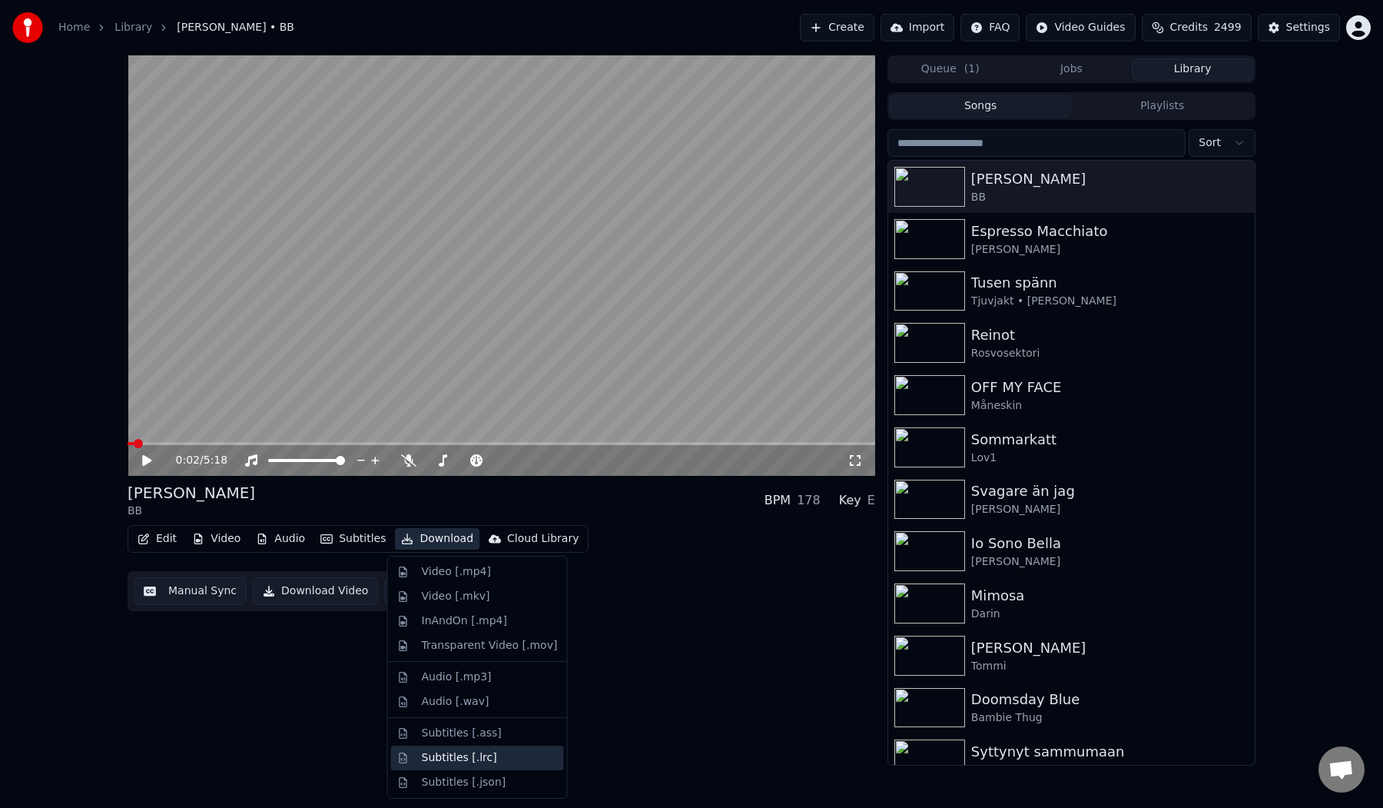
click at [462, 756] on div "Subtitles [.lrc]" at bounding box center [459, 757] width 75 height 15
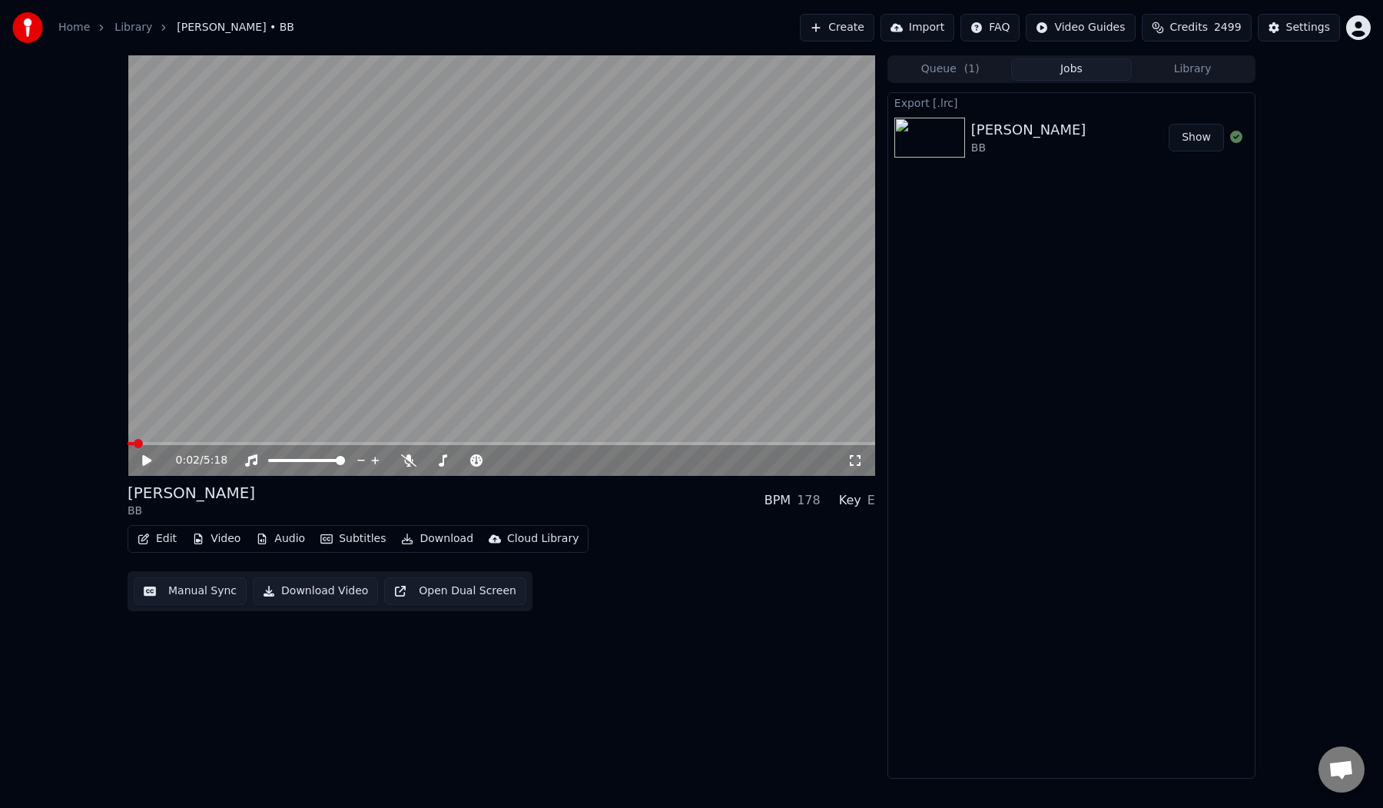
click at [426, 543] on button "Download" at bounding box center [437, 539] width 85 height 22
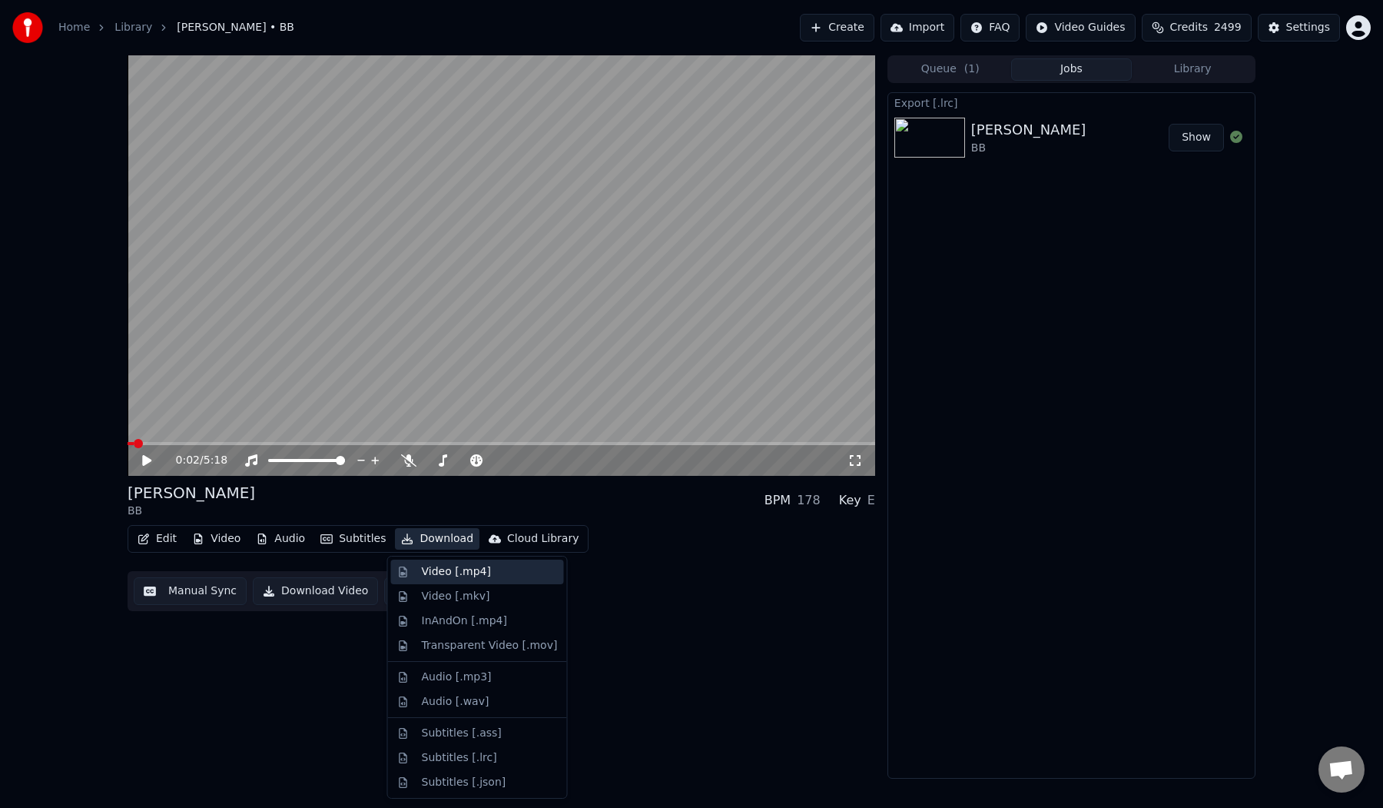
click at [453, 568] on div "Video [.mp4]" at bounding box center [456, 571] width 69 height 15
